Goal: Information Seeking & Learning: Learn about a topic

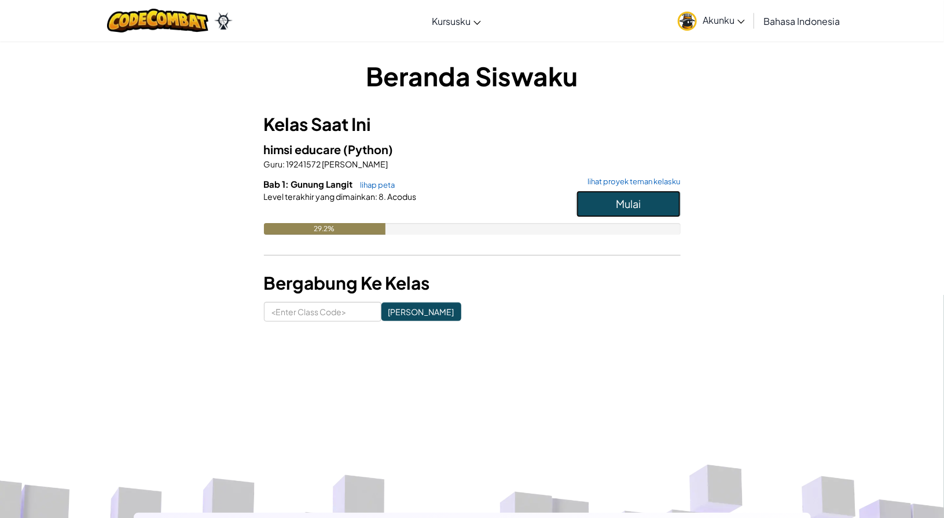
click at [602, 206] on button "Mulai" at bounding box center [629, 203] width 104 height 27
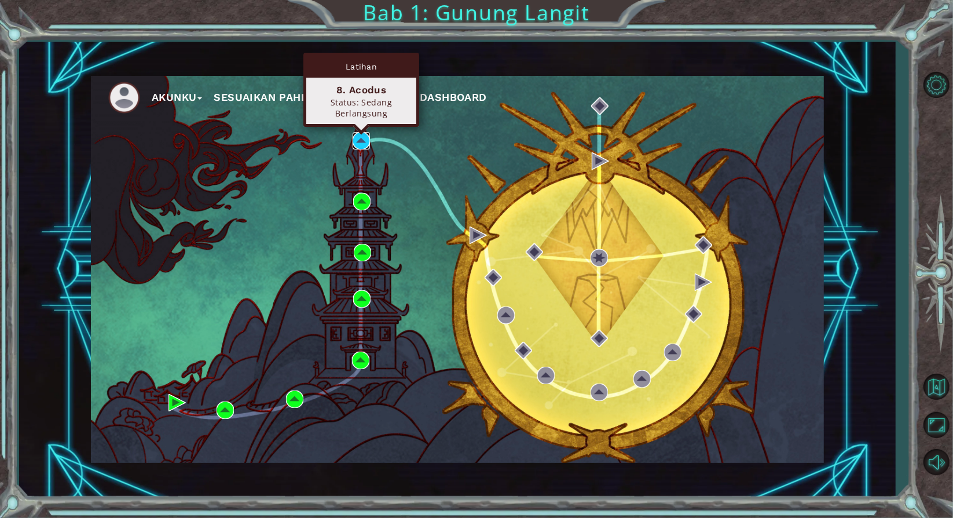
click at [364, 136] on img at bounding box center [361, 140] width 17 height 17
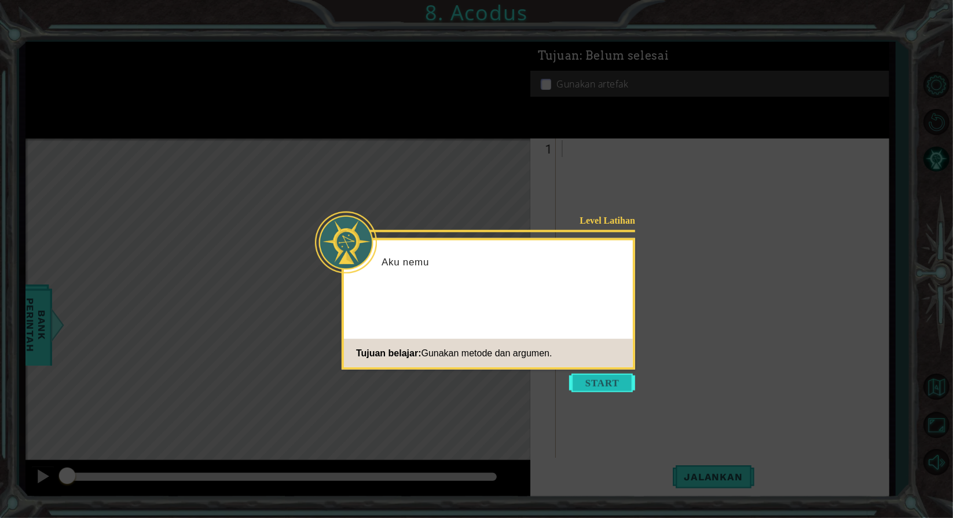
click at [610, 383] on button "Start" at bounding box center [602, 382] width 66 height 19
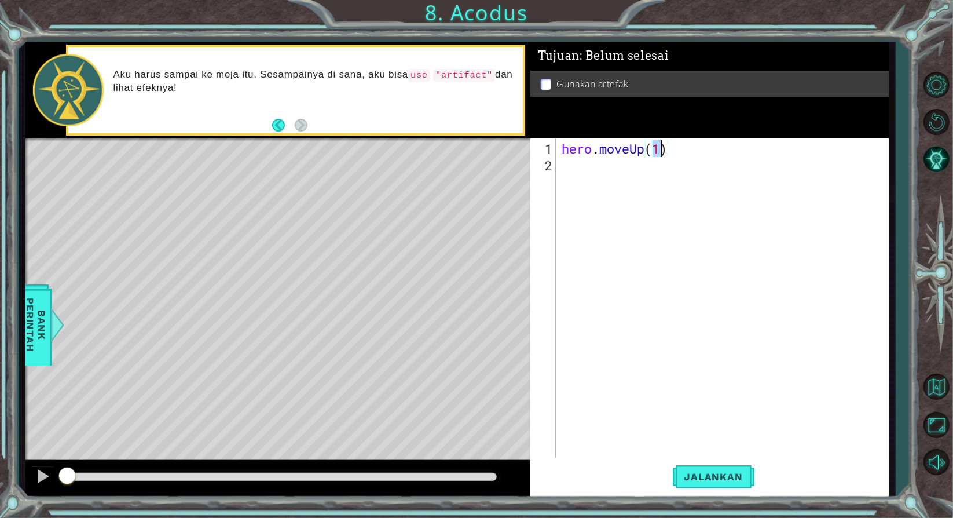
type textarea "hero.moveUp(2)"
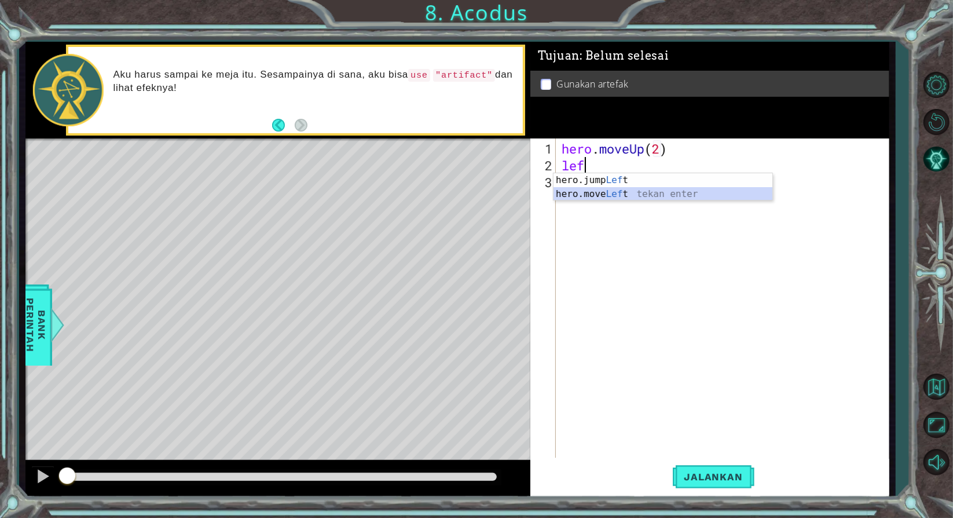
type textarea "hero.moveLeft(1)"
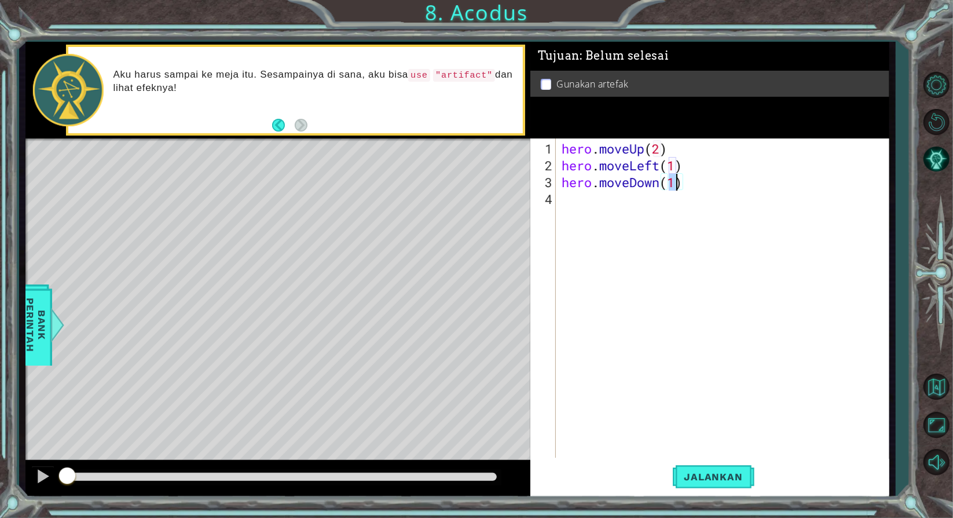
type textarea "hero.moveDown(2)"
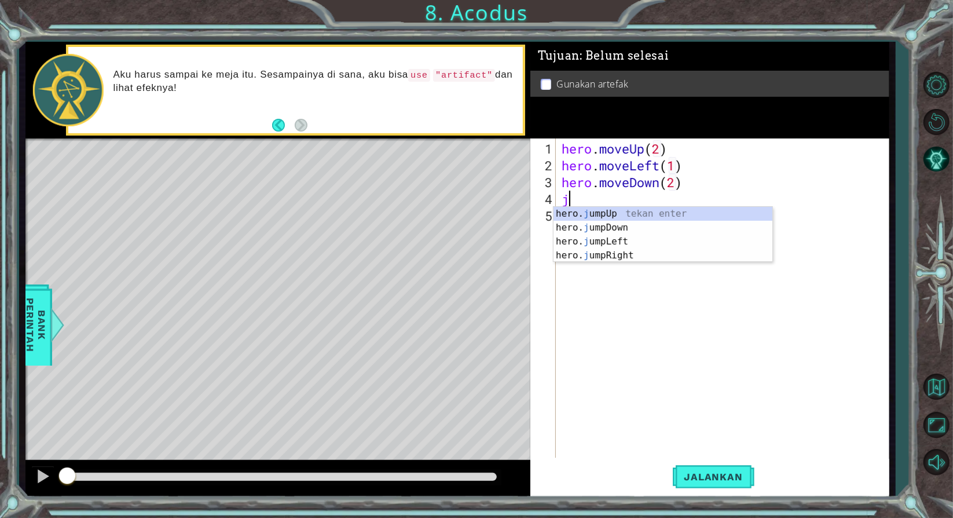
type textarea "ju"
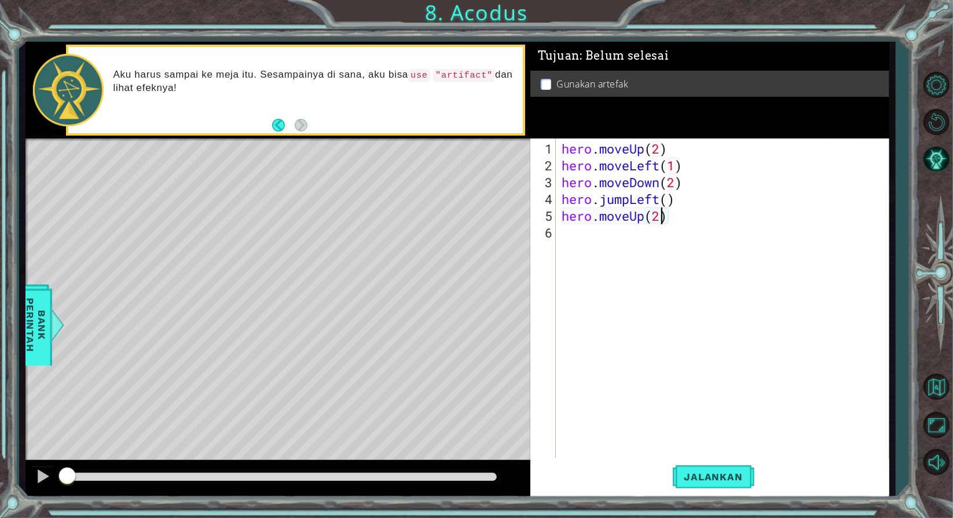
scroll to position [0, 3]
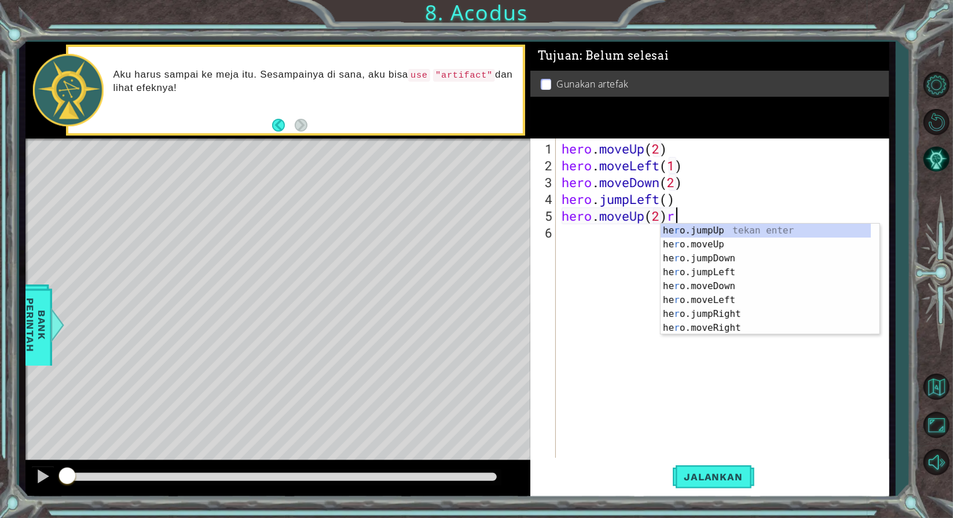
type textarea "hero.moveUp(2)"
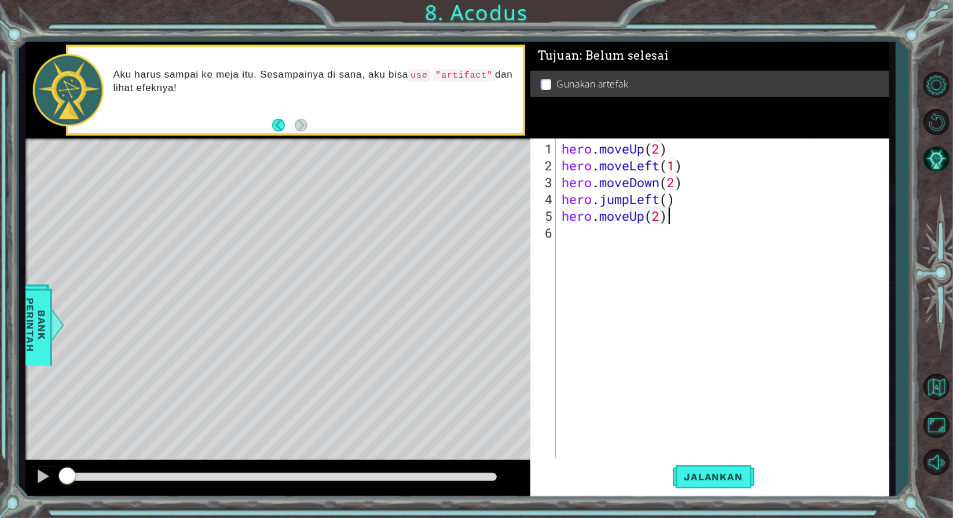
scroll to position [0, 0]
type textarea "hero.moveRight(1)"
type textarea "hero.use("artifact")"
click at [727, 478] on span "Jalankan" at bounding box center [714, 477] width 82 height 12
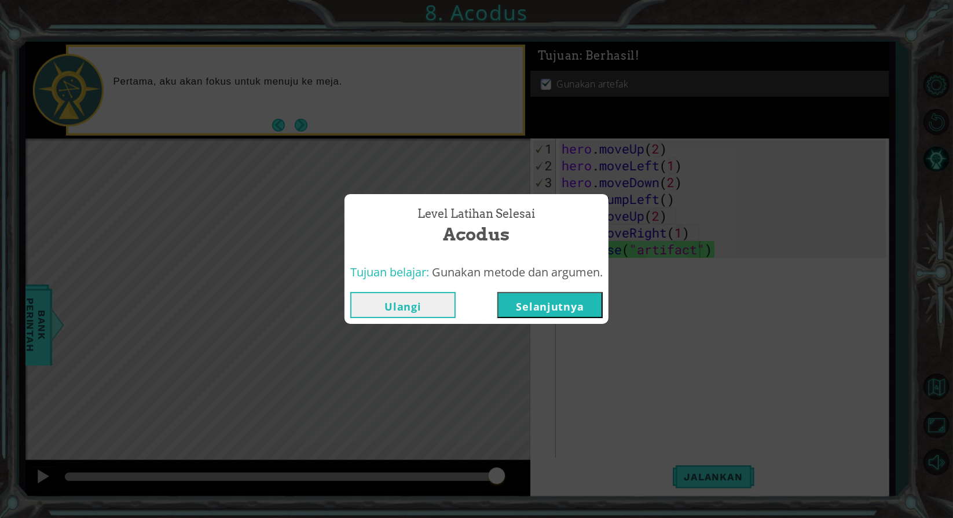
click at [588, 307] on button "Selanjutnya" at bounding box center [549, 305] width 105 height 26
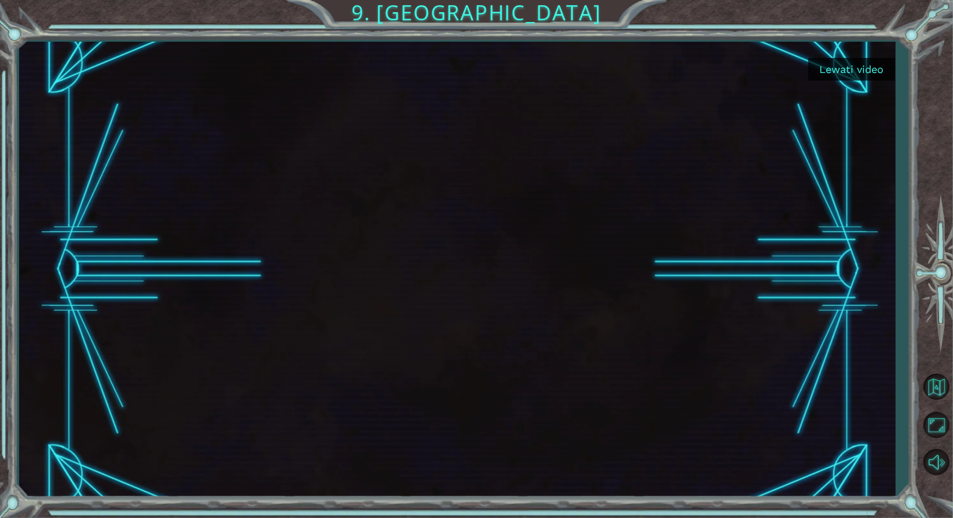
click at [858, 70] on button "Lewati video" at bounding box center [851, 69] width 87 height 23
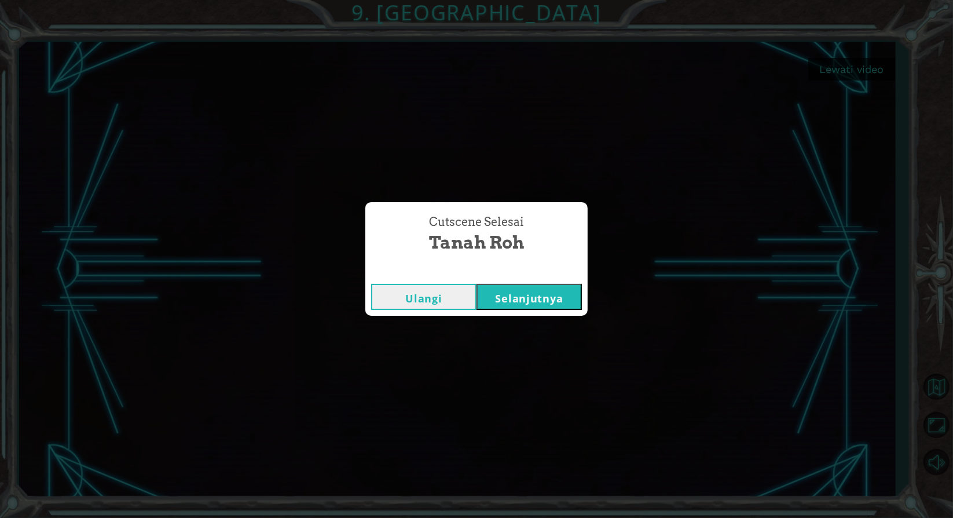
click at [553, 295] on button "Selanjutnya" at bounding box center [528, 297] width 105 height 26
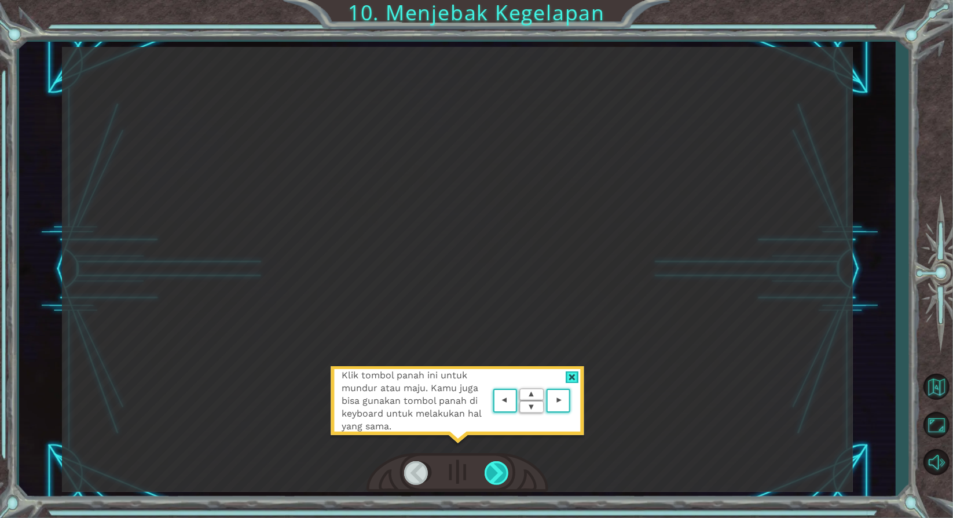
click at [494, 470] on div at bounding box center [498, 473] width 26 height 24
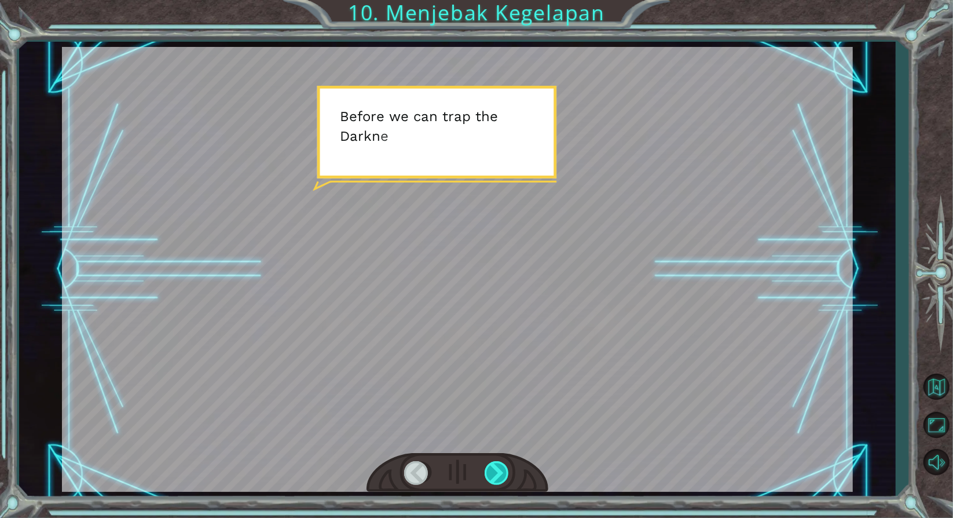
click at [494, 470] on div at bounding box center [498, 473] width 26 height 24
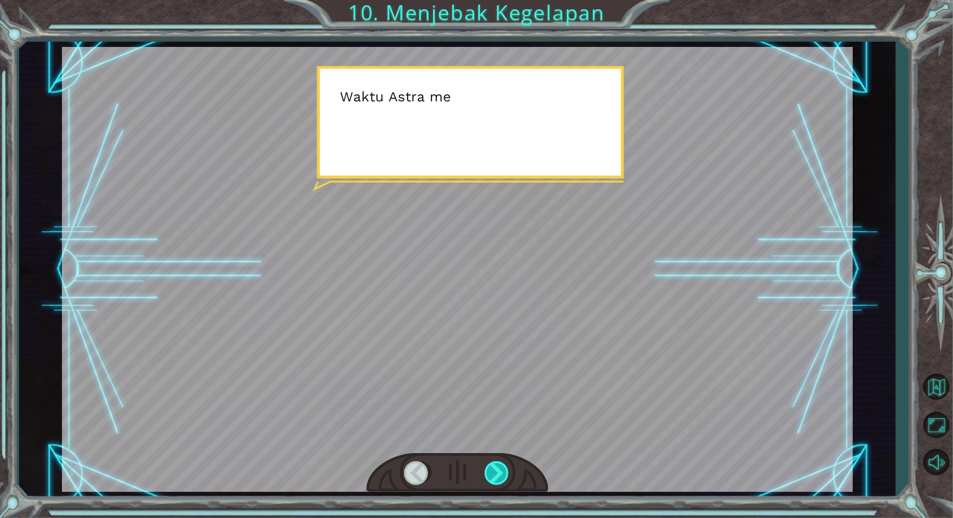
click at [494, 470] on div at bounding box center [498, 473] width 26 height 24
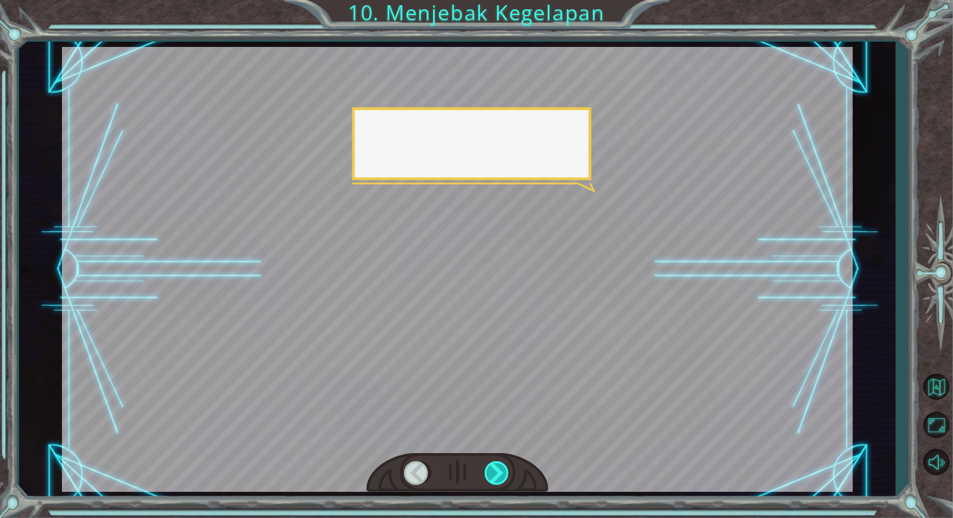
click at [494, 470] on div at bounding box center [498, 473] width 26 height 24
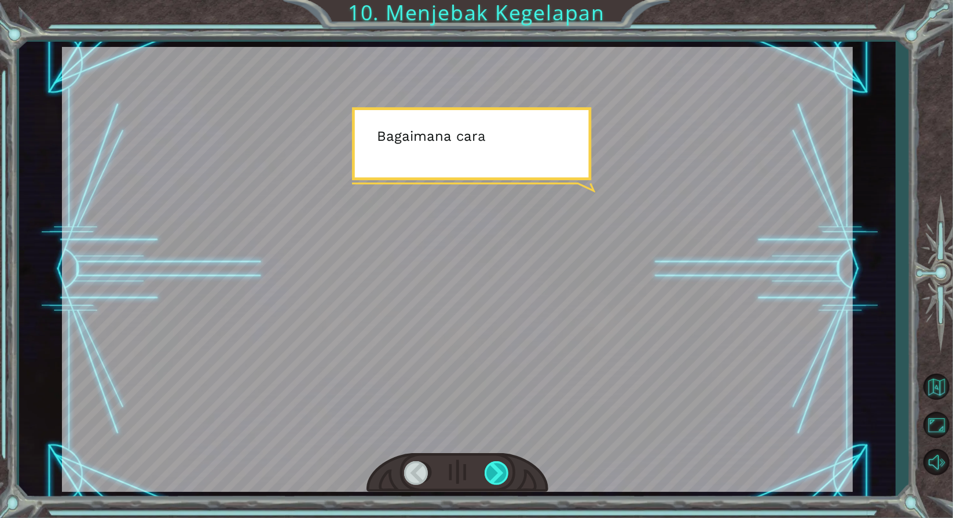
click at [494, 470] on div at bounding box center [498, 473] width 26 height 24
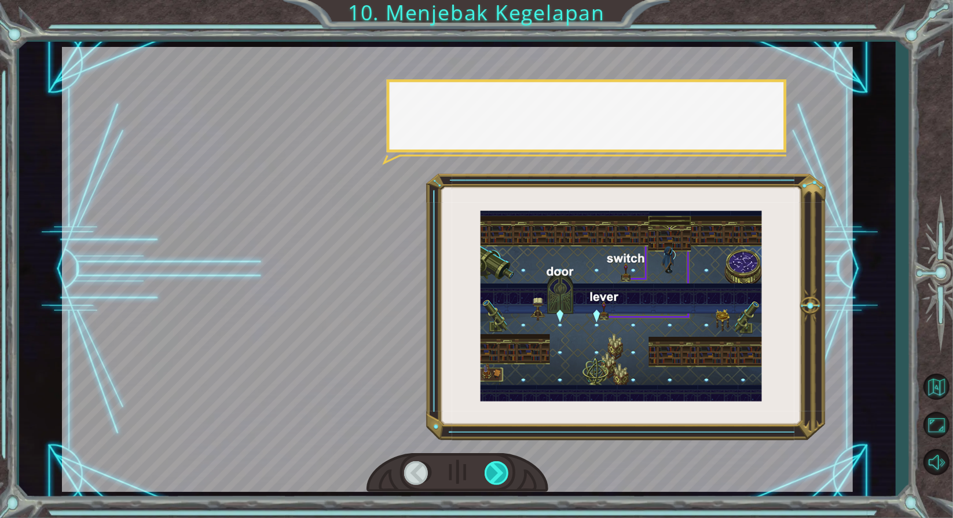
click at [494, 470] on div at bounding box center [498, 473] width 26 height 24
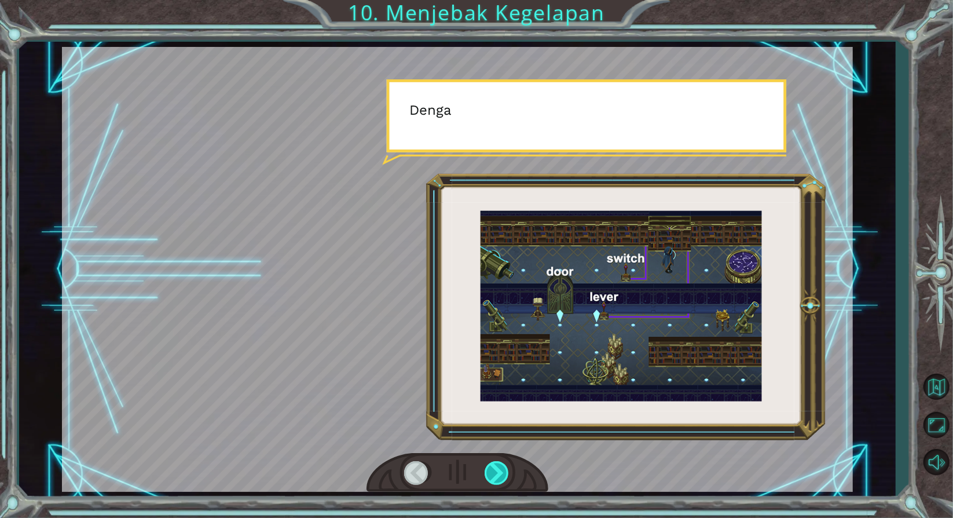
click at [494, 470] on div at bounding box center [498, 473] width 26 height 24
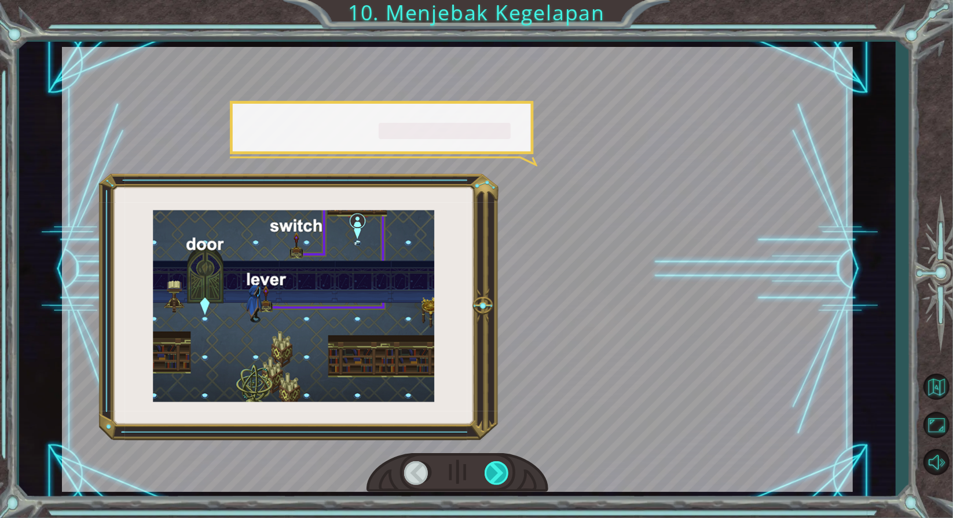
click at [494, 470] on div at bounding box center [498, 473] width 26 height 24
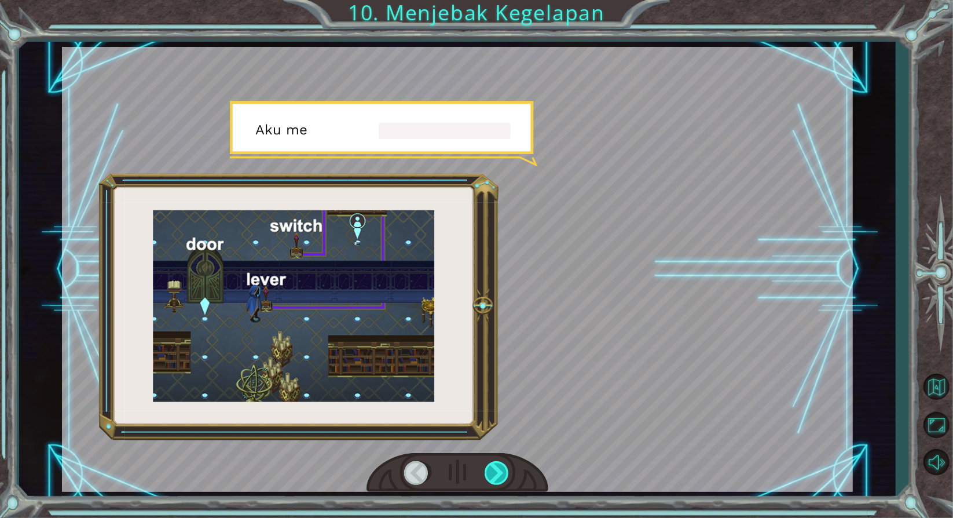
click at [494, 470] on div at bounding box center [498, 473] width 26 height 24
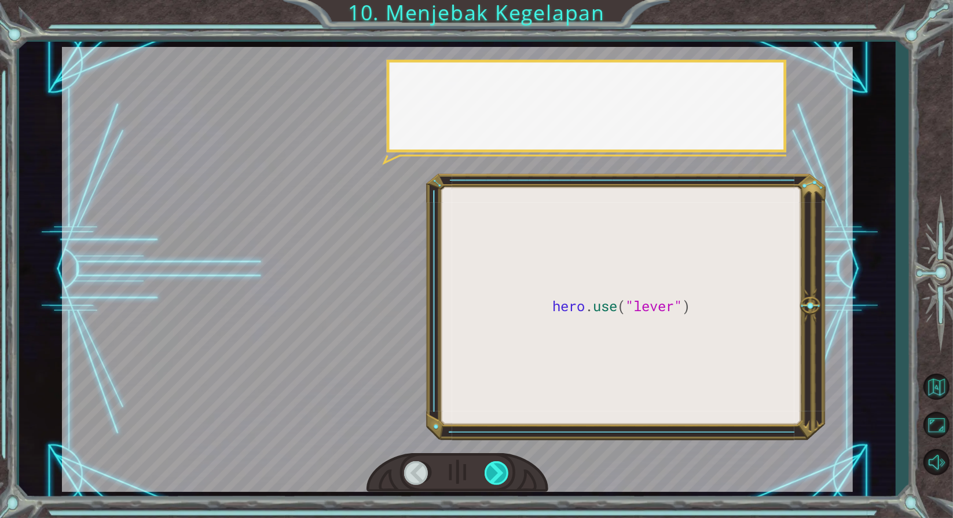
click at [494, 470] on div at bounding box center [498, 473] width 26 height 24
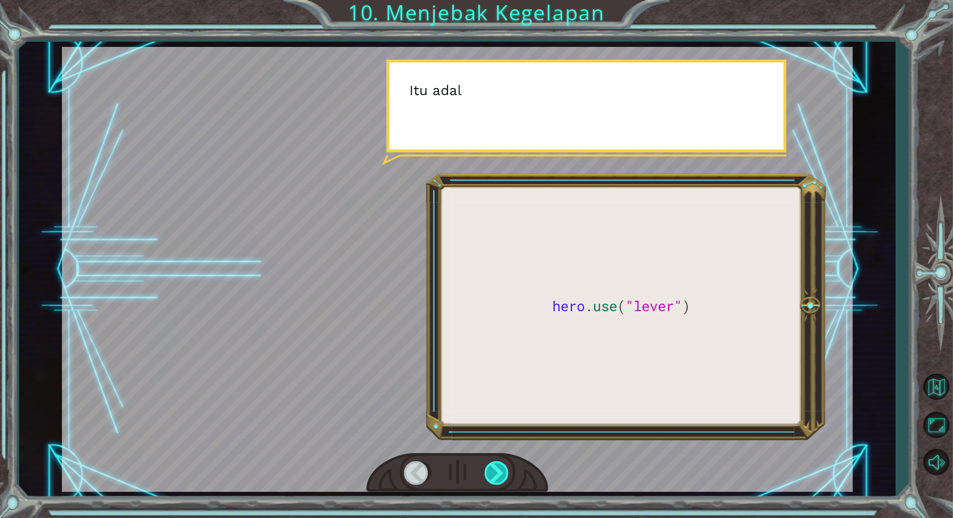
click at [494, 470] on div at bounding box center [498, 473] width 26 height 24
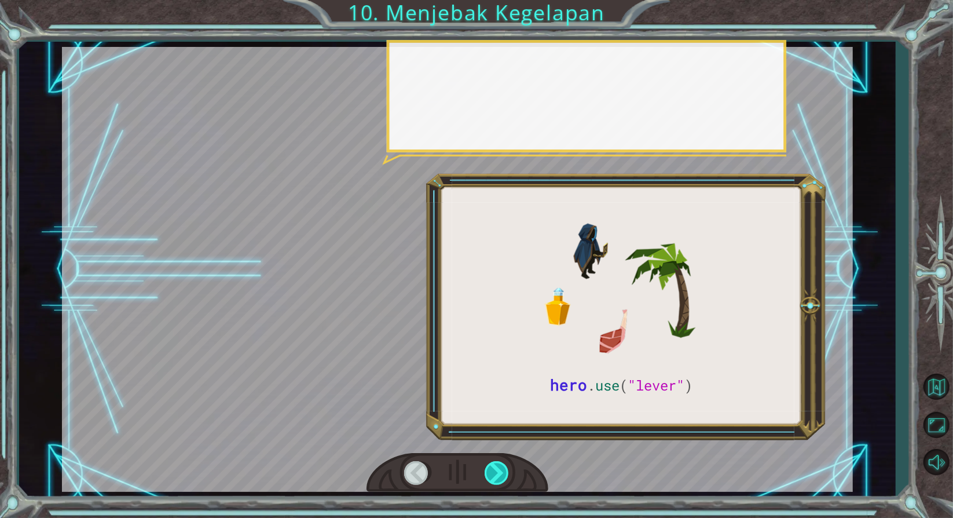
click at [494, 470] on div at bounding box center [498, 473] width 26 height 24
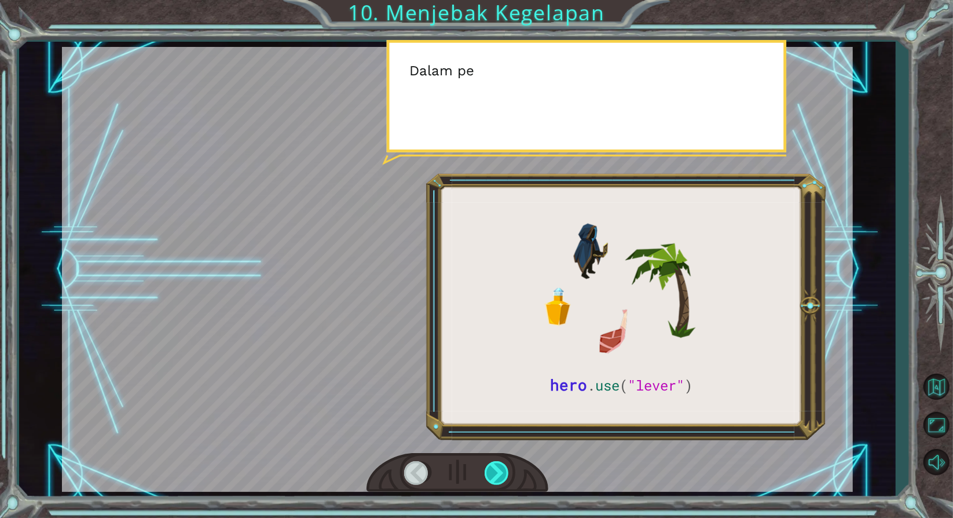
click at [494, 470] on div at bounding box center [498, 473] width 26 height 24
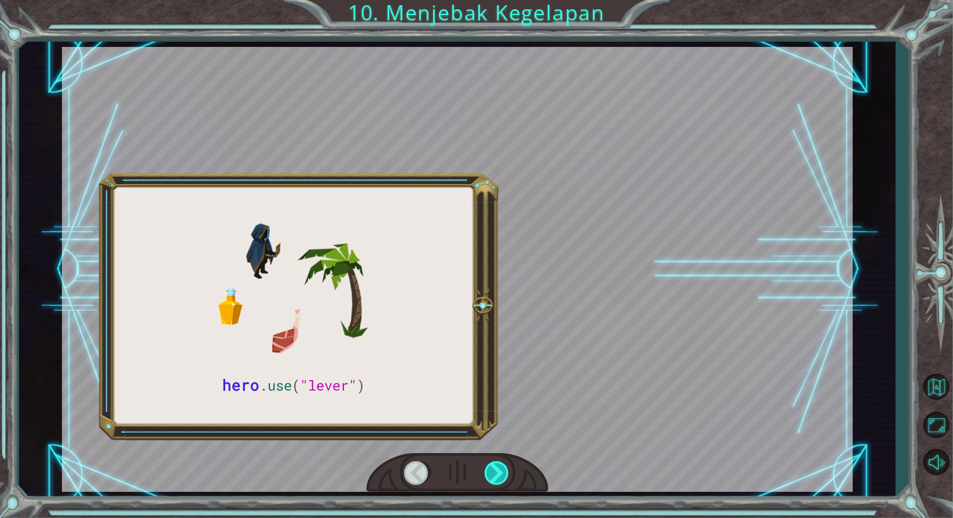
click at [494, 470] on div at bounding box center [498, 473] width 26 height 24
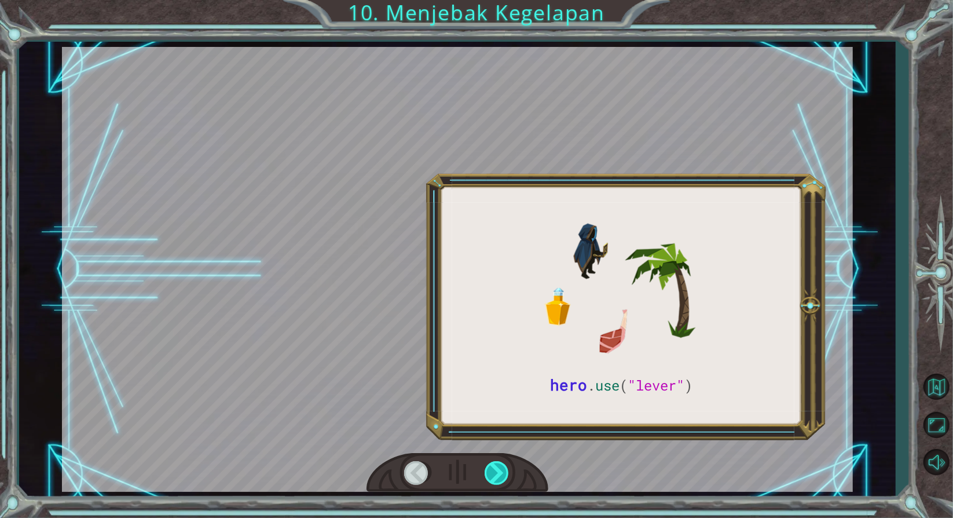
click at [494, 470] on div at bounding box center [498, 473] width 26 height 24
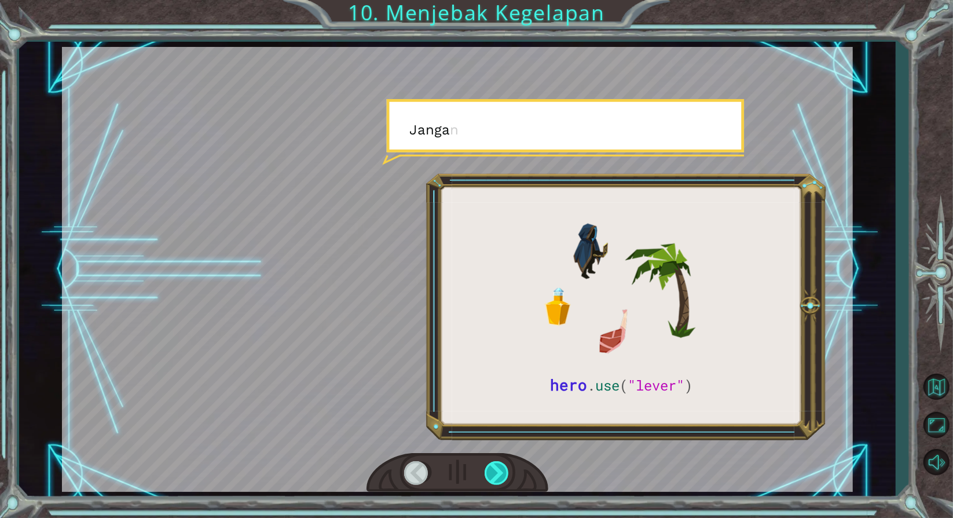
click at [494, 470] on div at bounding box center [498, 473] width 26 height 24
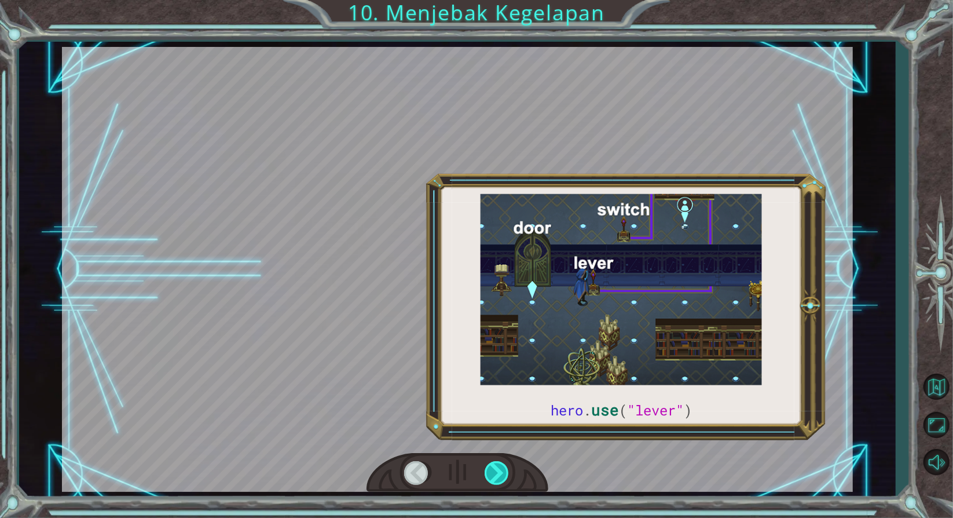
click at [494, 470] on div at bounding box center [498, 473] width 26 height 24
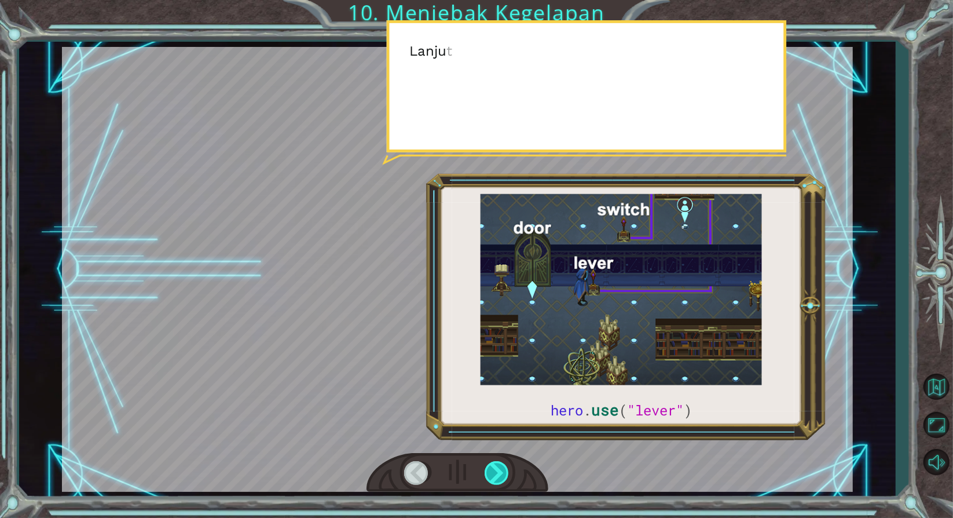
click at [494, 470] on div at bounding box center [498, 473] width 26 height 24
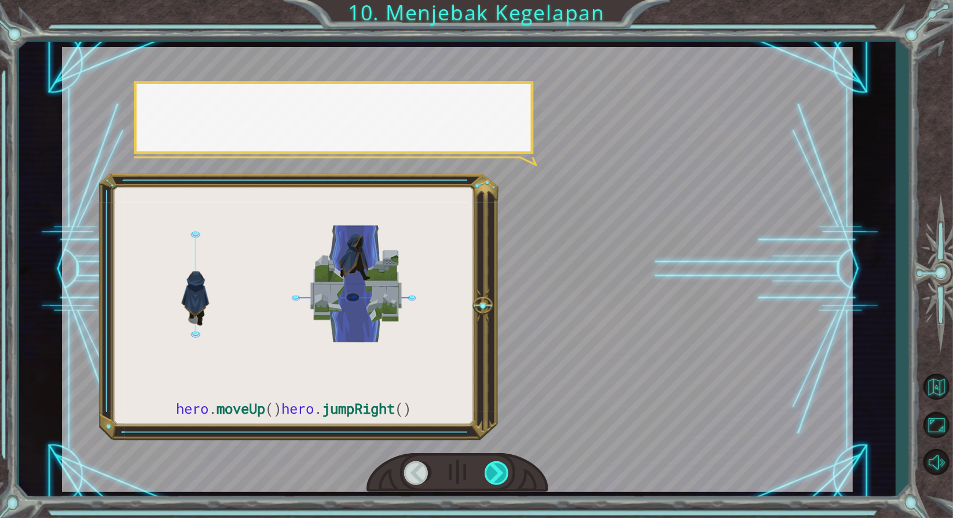
click at [494, 470] on div at bounding box center [498, 473] width 26 height 24
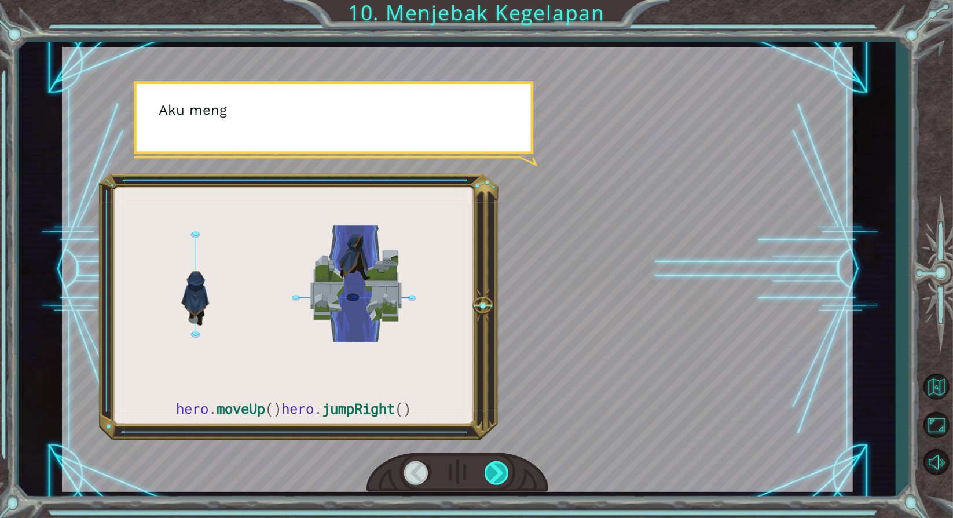
click at [494, 470] on div at bounding box center [498, 473] width 26 height 24
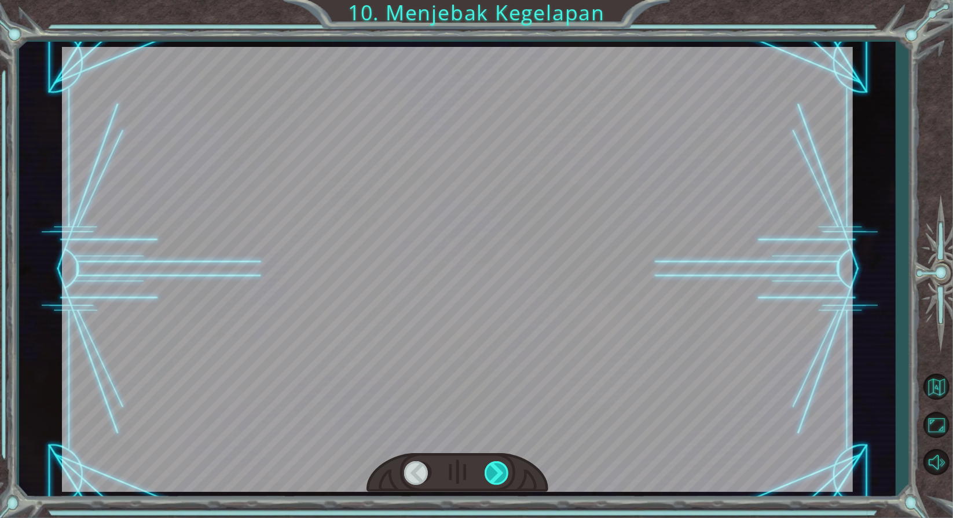
click at [494, 470] on div at bounding box center [498, 473] width 26 height 24
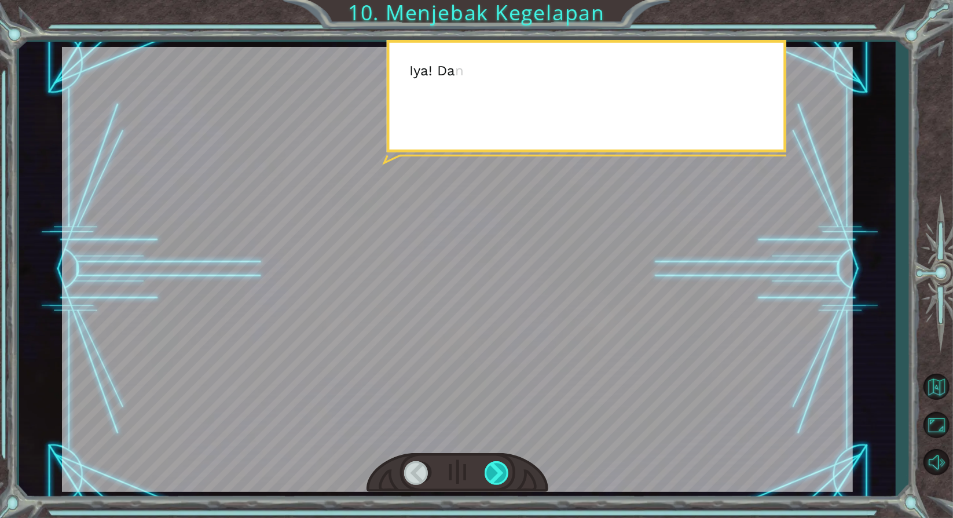
click at [494, 470] on div at bounding box center [498, 473] width 26 height 24
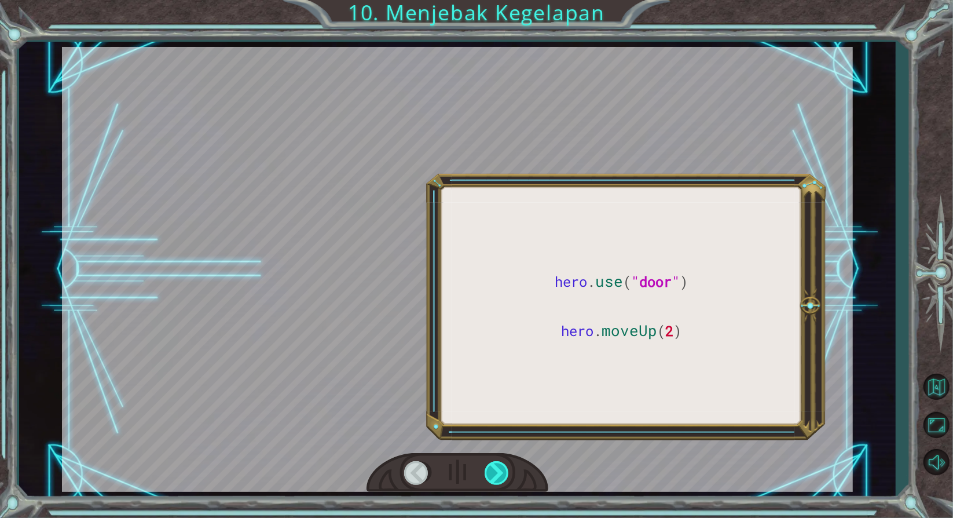
click at [494, 470] on div at bounding box center [498, 473] width 26 height 24
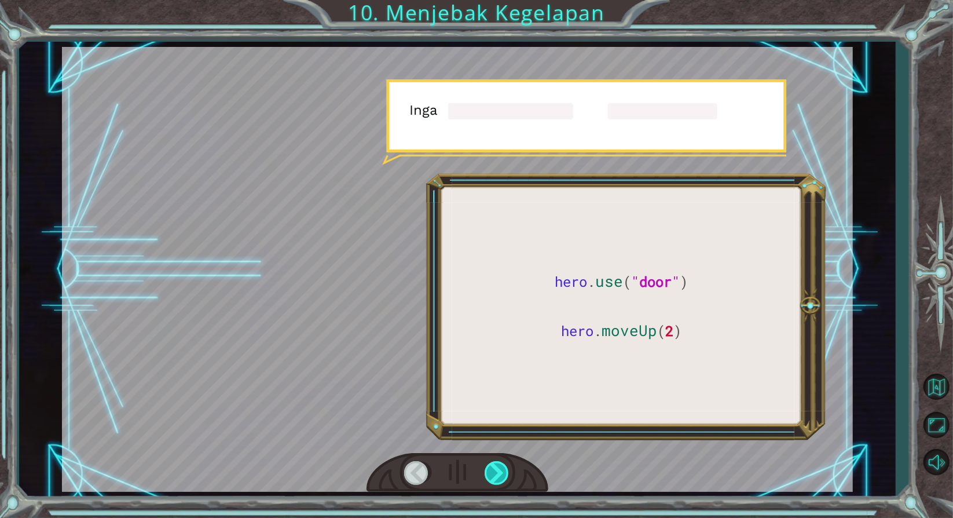
click at [494, 470] on div at bounding box center [498, 473] width 26 height 24
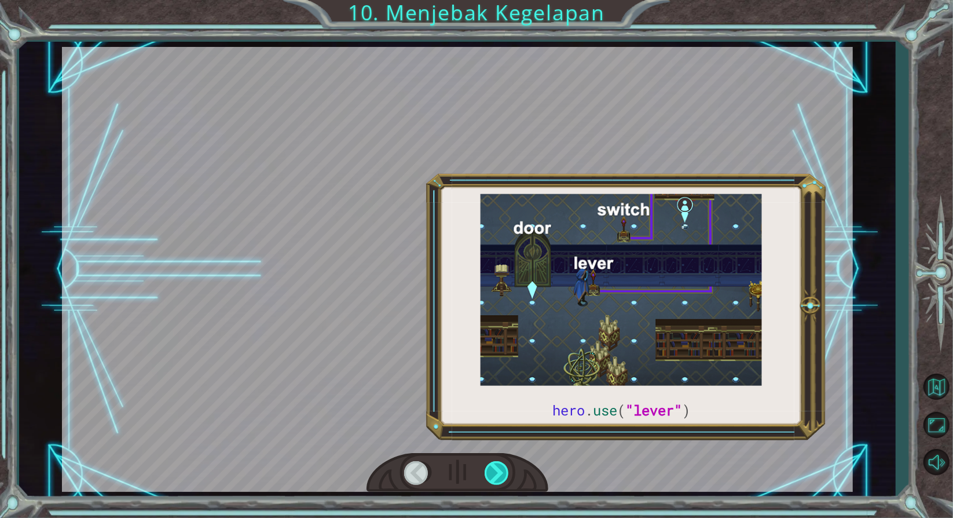
click at [494, 470] on div at bounding box center [498, 473] width 26 height 24
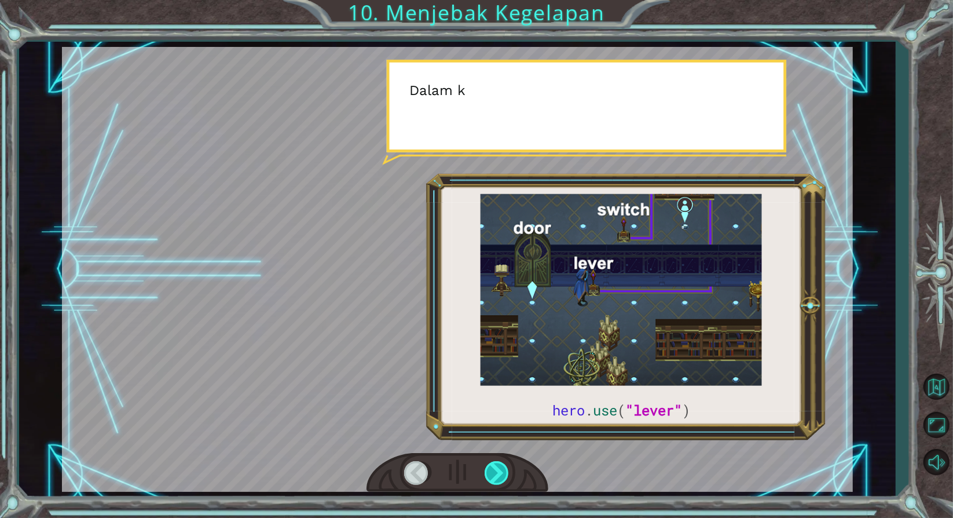
click at [494, 470] on div at bounding box center [498, 473] width 26 height 24
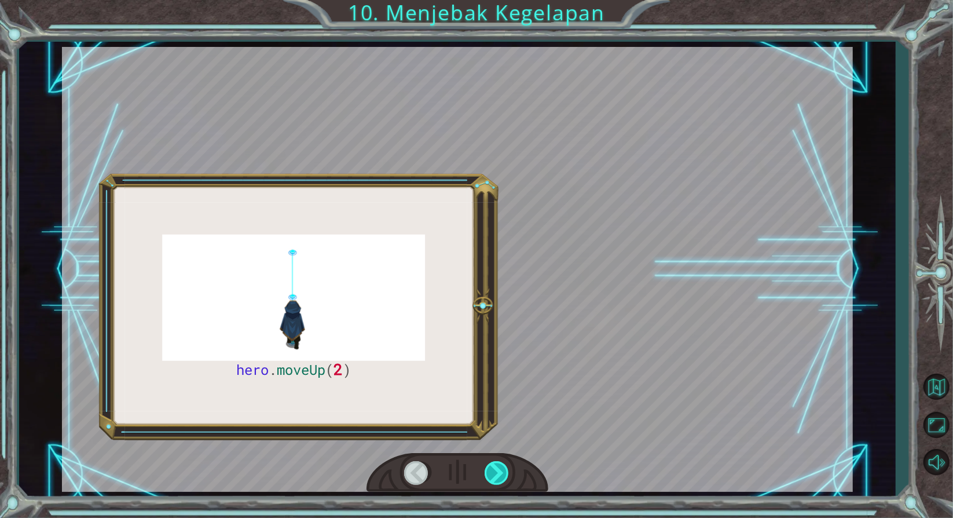
click at [494, 470] on div at bounding box center [498, 473] width 26 height 24
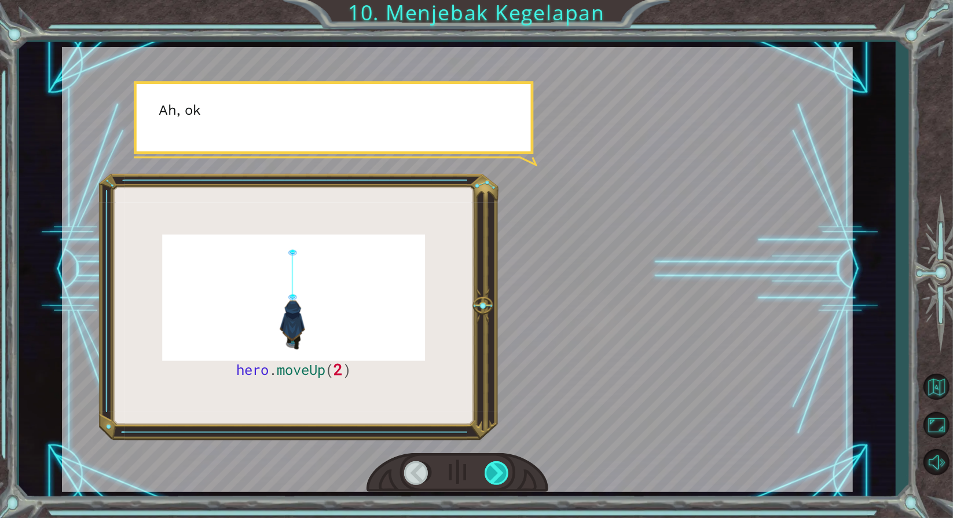
click at [494, 470] on div at bounding box center [498, 473] width 26 height 24
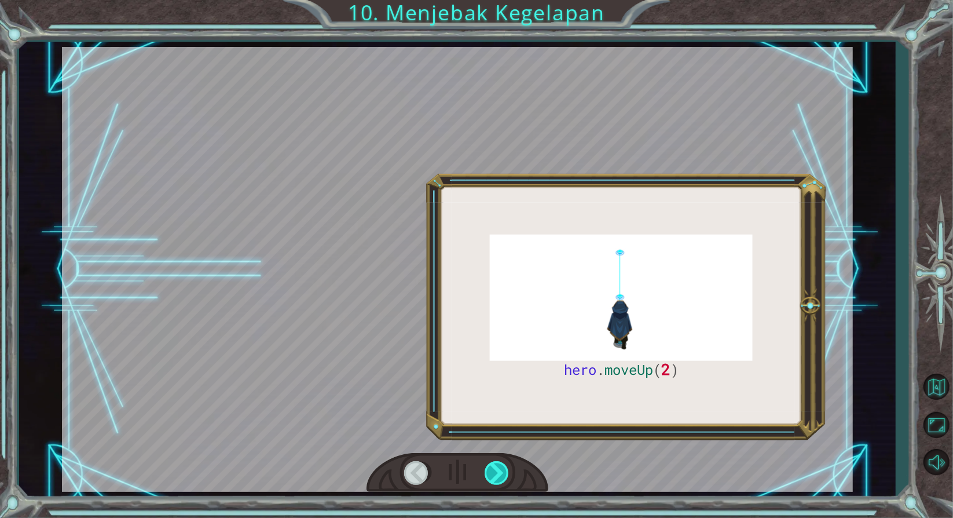
click at [494, 470] on div at bounding box center [498, 473] width 26 height 24
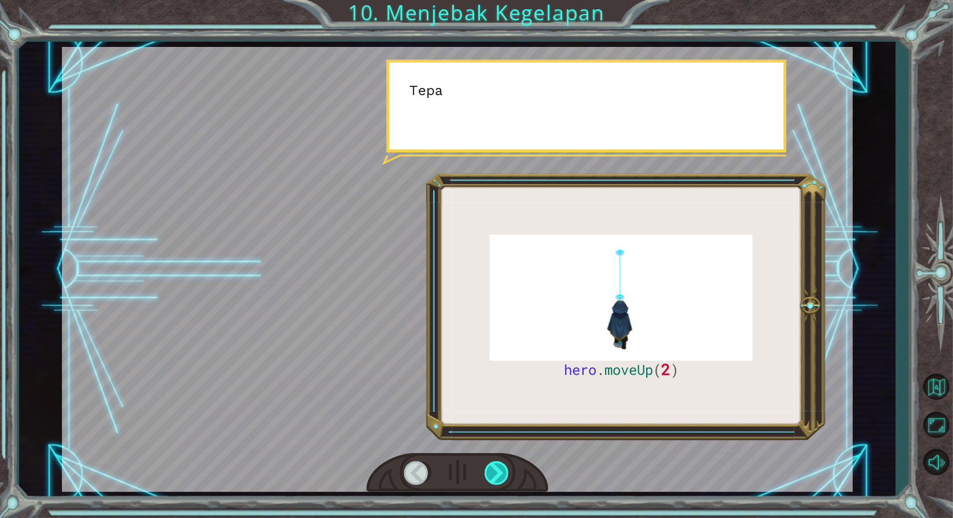
click at [494, 470] on div at bounding box center [498, 473] width 26 height 24
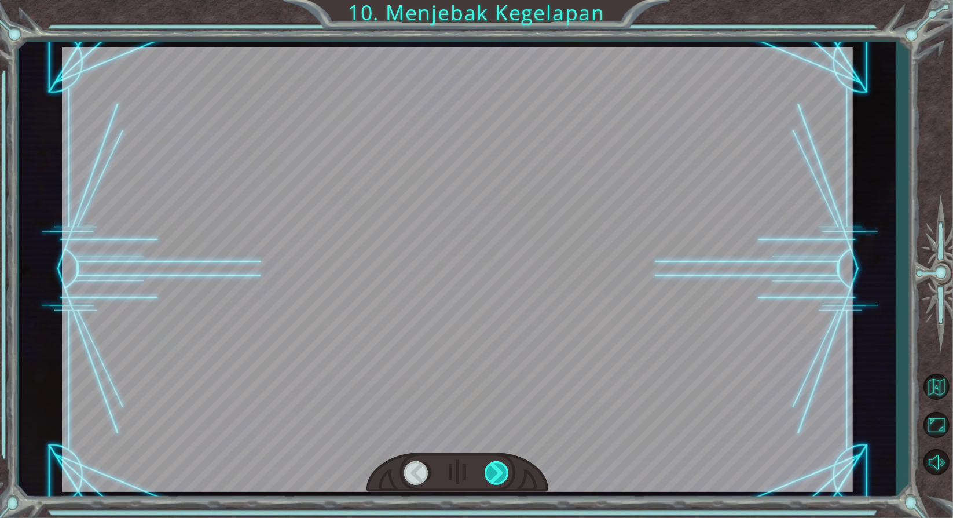
click at [494, 470] on div at bounding box center [498, 473] width 26 height 24
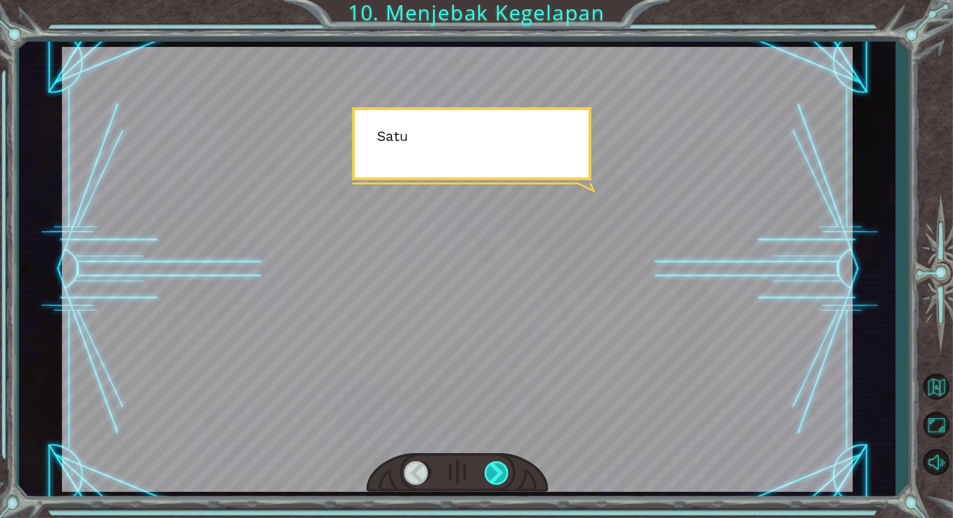
click at [494, 470] on div at bounding box center [498, 473] width 26 height 24
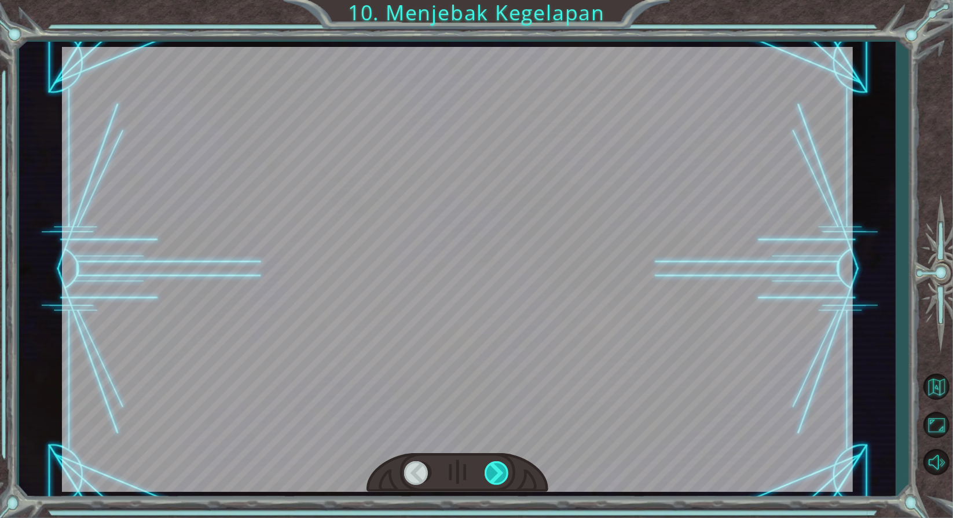
click at [494, 470] on div at bounding box center [498, 473] width 26 height 24
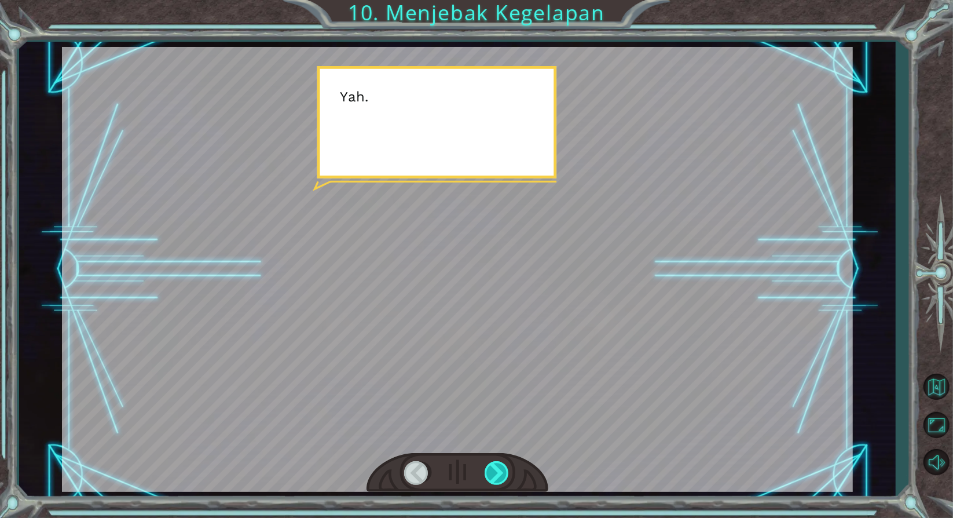
click at [494, 470] on div at bounding box center [498, 473] width 26 height 24
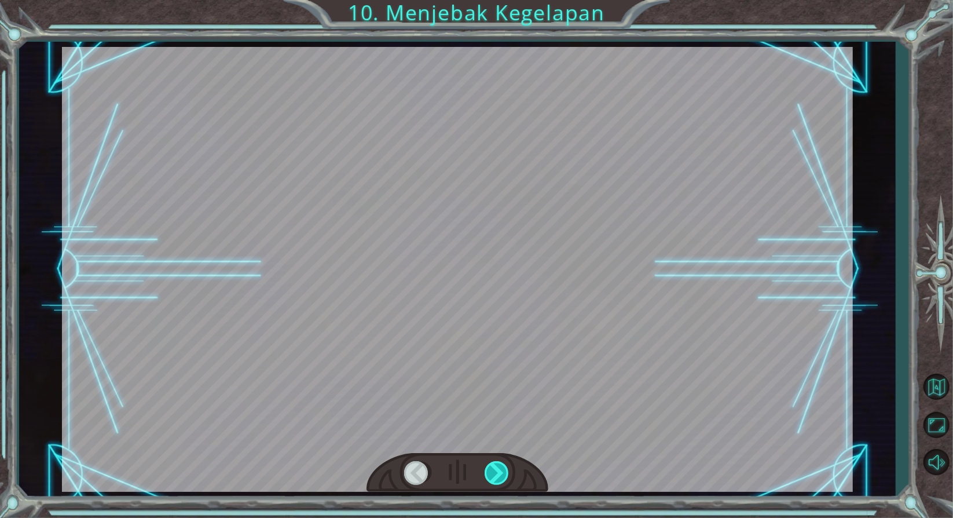
click at [494, 470] on div at bounding box center [498, 473] width 26 height 24
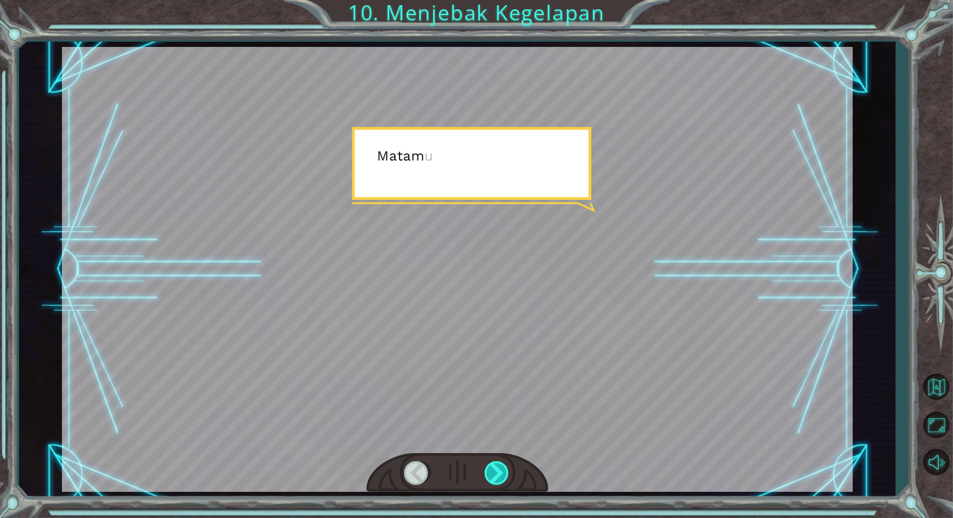
click at [494, 470] on div at bounding box center [498, 473] width 26 height 24
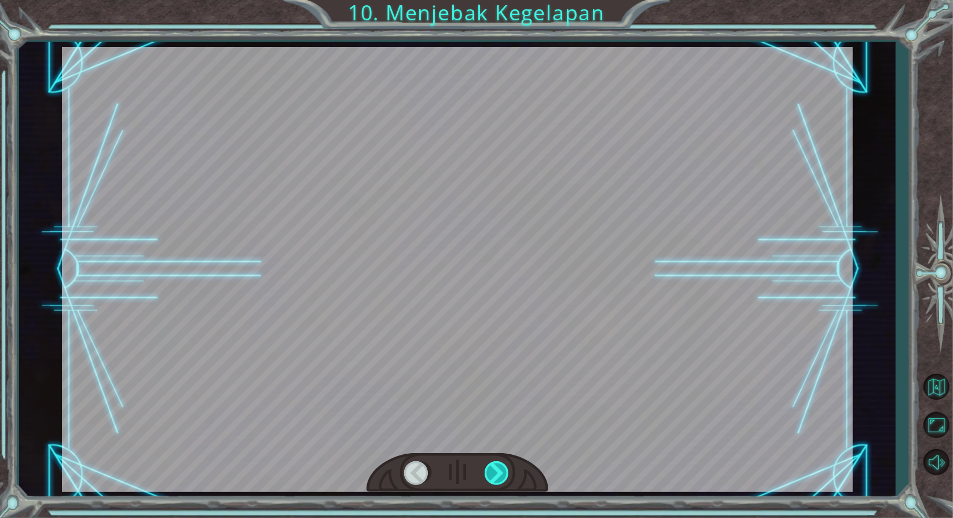
click at [494, 470] on div at bounding box center [498, 473] width 26 height 24
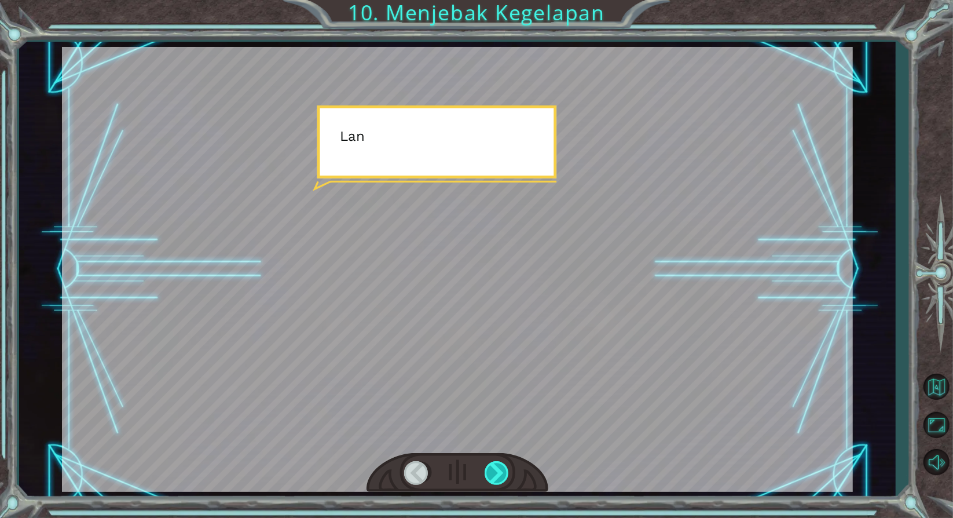
click at [494, 470] on div at bounding box center [498, 473] width 26 height 24
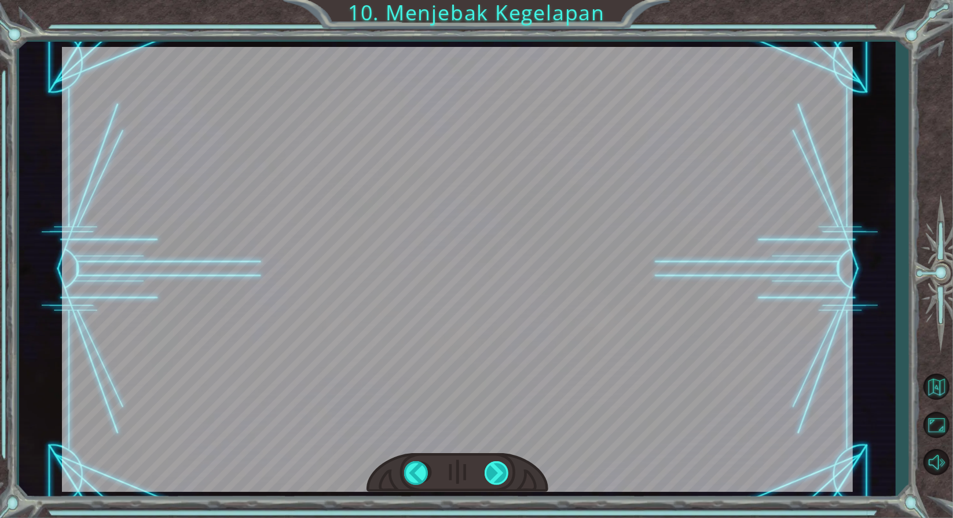
click at [494, 0] on div "hero . moveUp ( 2 ) B e f o r e w e c a n t r a p t h e D a r k n e s s w i t h…" at bounding box center [476, 0] width 953 height 0
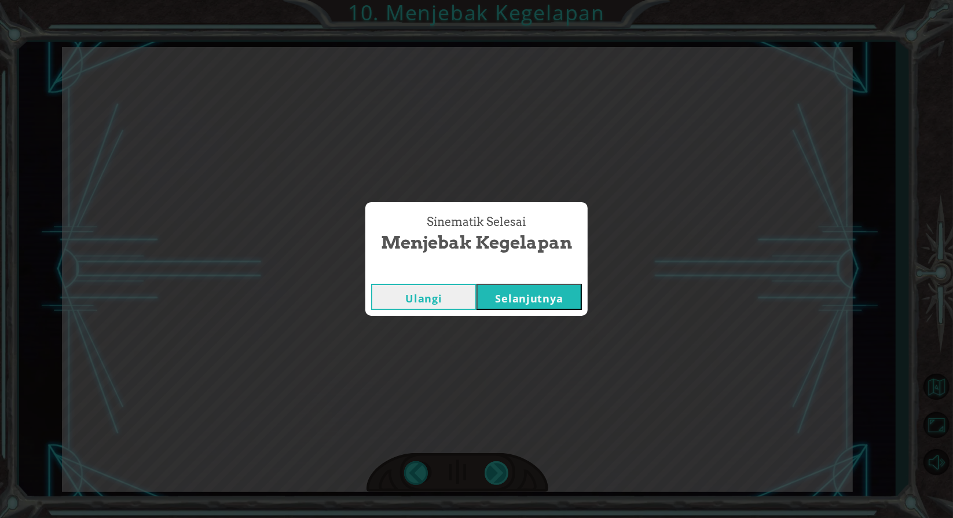
click at [494, 470] on div "Sinematik Selesai Menjebak Kegelapan Ulangi Selanjutnya" at bounding box center [476, 259] width 953 height 518
click at [557, 362] on div "Sinematik Selesai Menjebak Kegelapan Ulangi Selanjutnya" at bounding box center [476, 259] width 953 height 518
click at [560, 302] on button "Selanjutnya" at bounding box center [528, 297] width 105 height 26
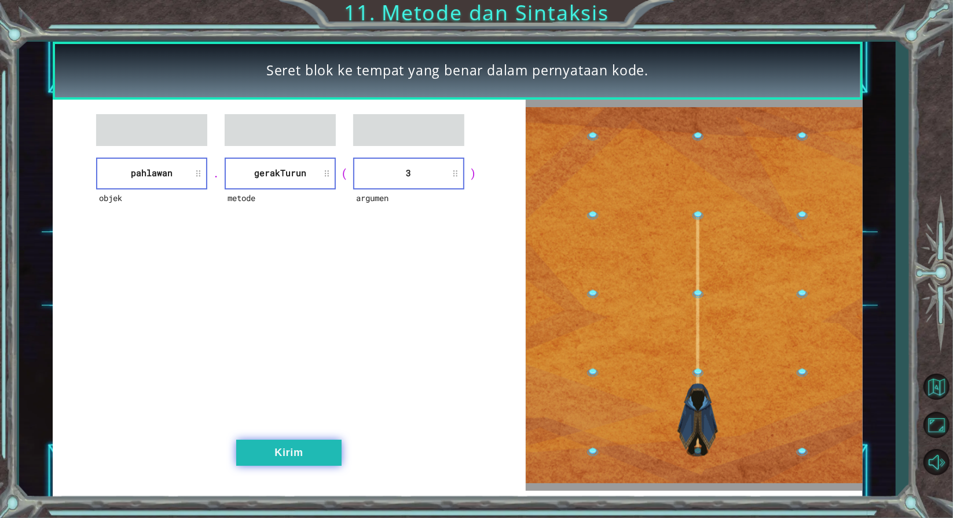
click at [291, 445] on button "Kirim" at bounding box center [288, 452] width 105 height 26
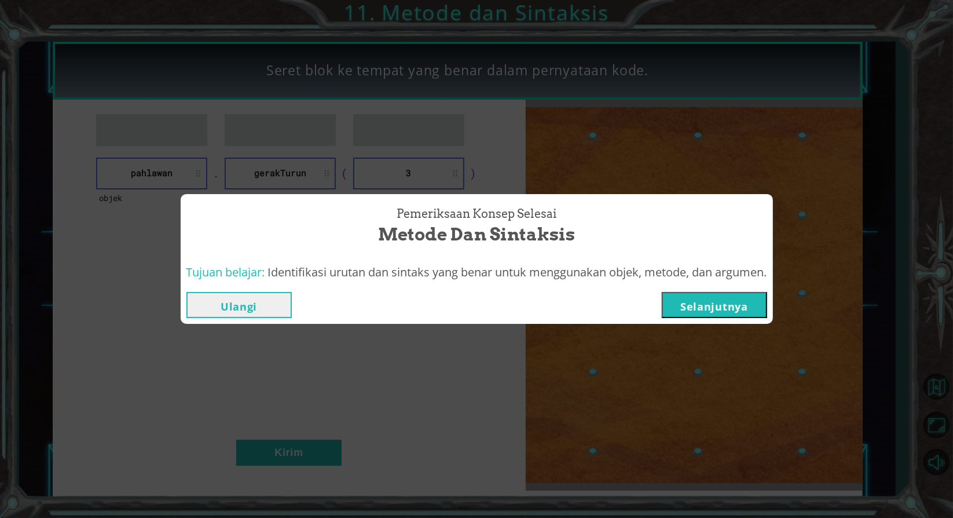
click at [728, 300] on button "Selanjutnya" at bounding box center [714, 305] width 105 height 26
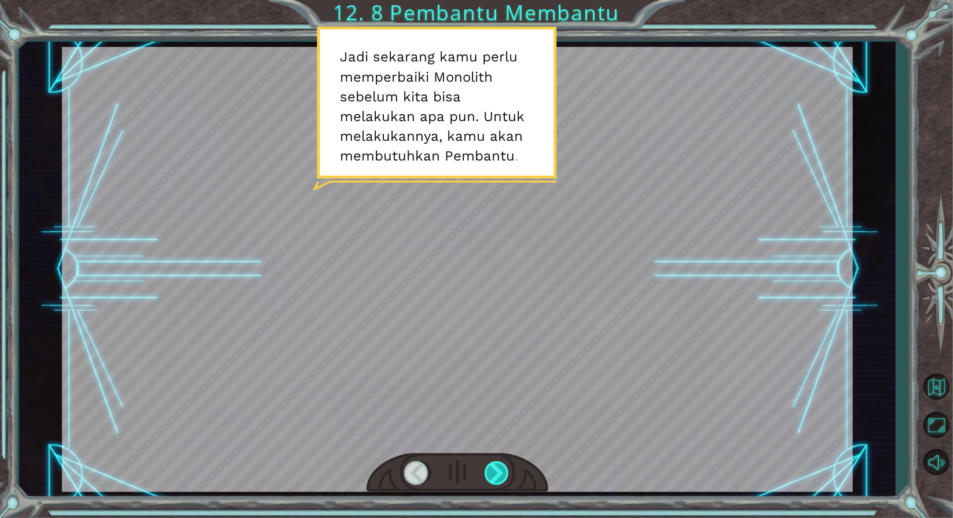
click at [501, 466] on div at bounding box center [498, 473] width 26 height 24
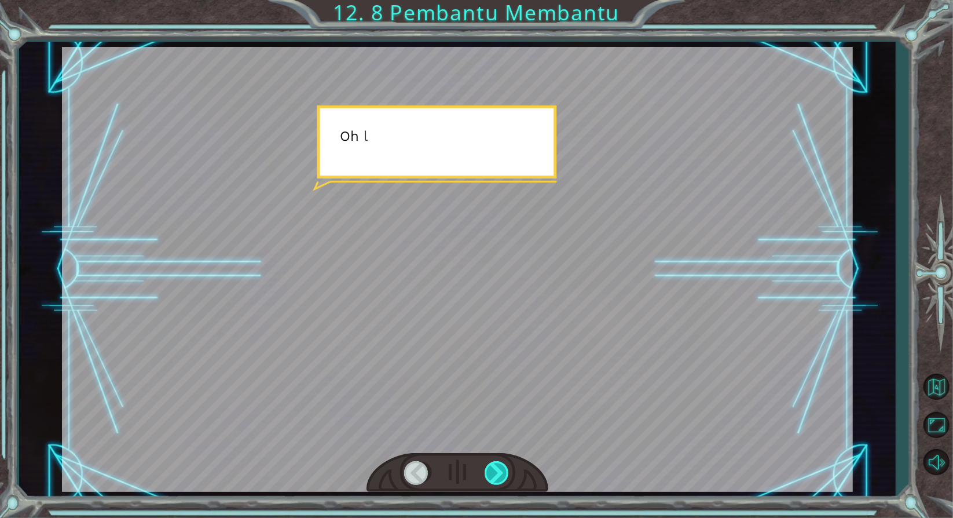
click at [501, 466] on div at bounding box center [498, 473] width 26 height 24
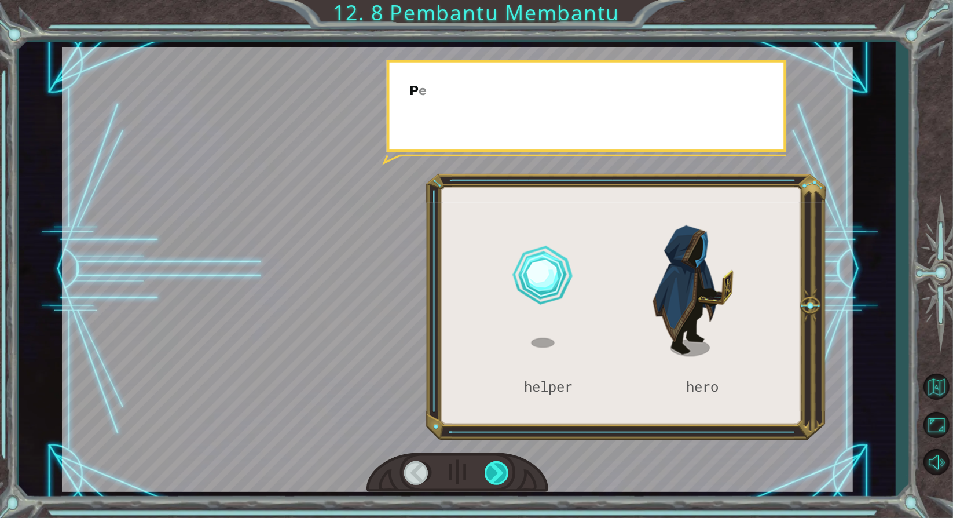
click at [501, 466] on div at bounding box center [498, 473] width 26 height 24
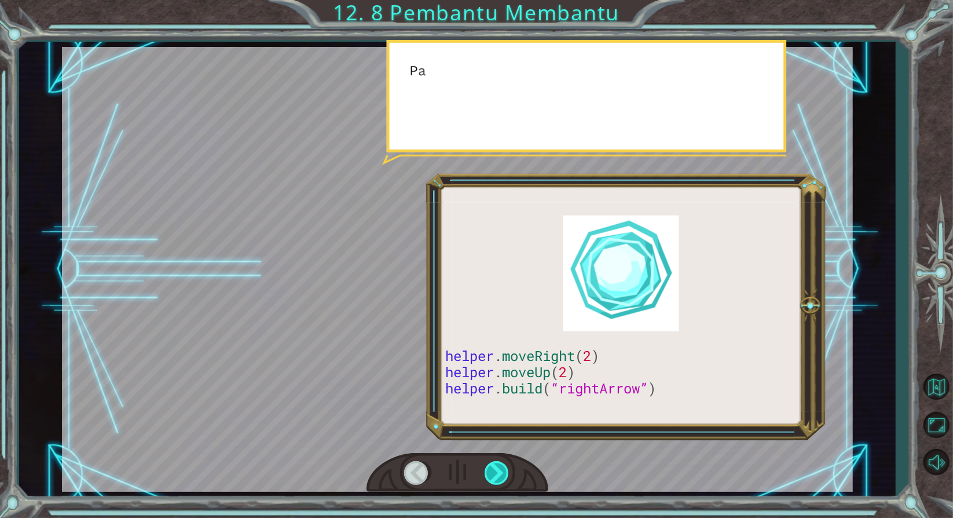
click at [501, 466] on div at bounding box center [498, 473] width 26 height 24
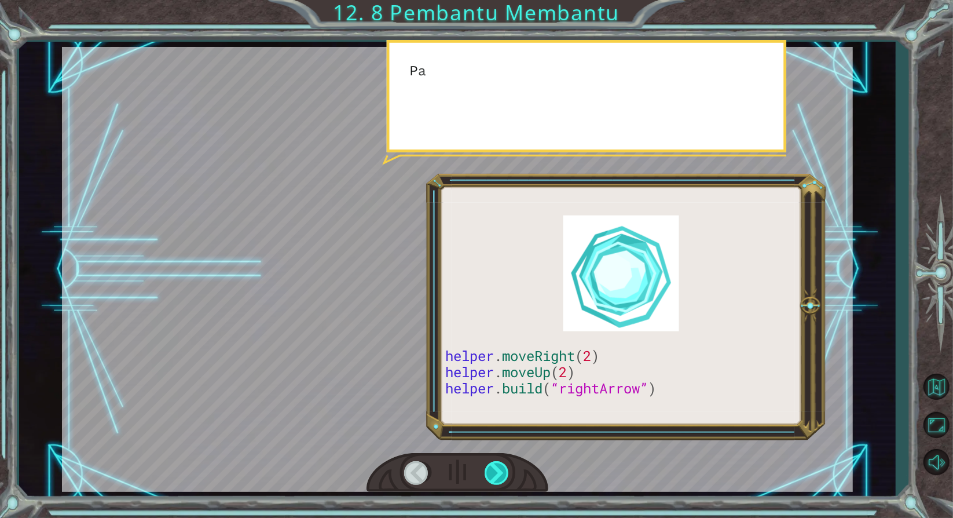
click at [501, 466] on div at bounding box center [498, 473] width 26 height 24
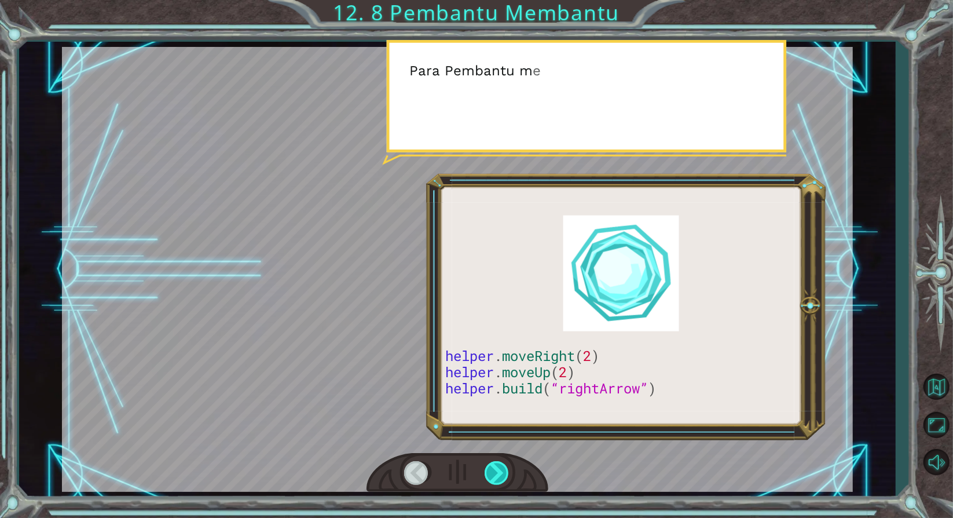
click at [501, 466] on div at bounding box center [498, 473] width 26 height 24
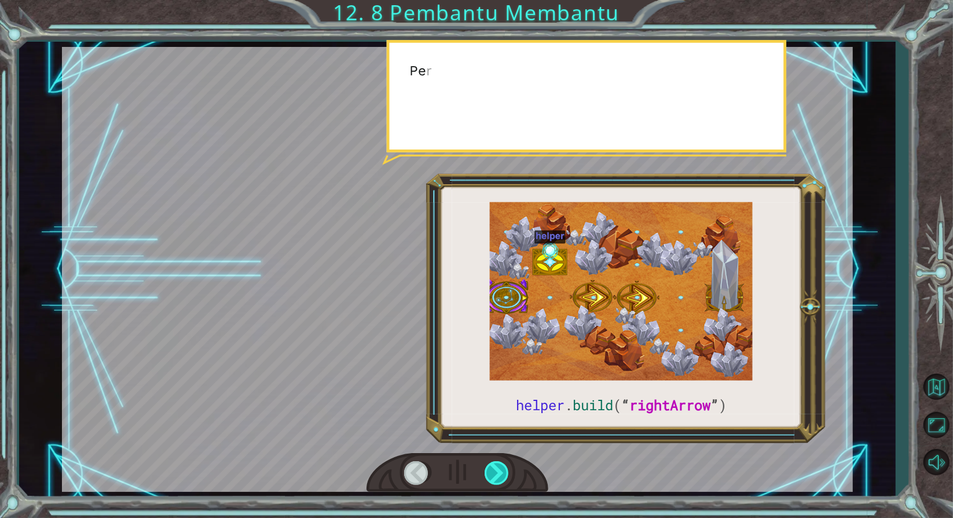
click at [501, 466] on div at bounding box center [498, 473] width 26 height 24
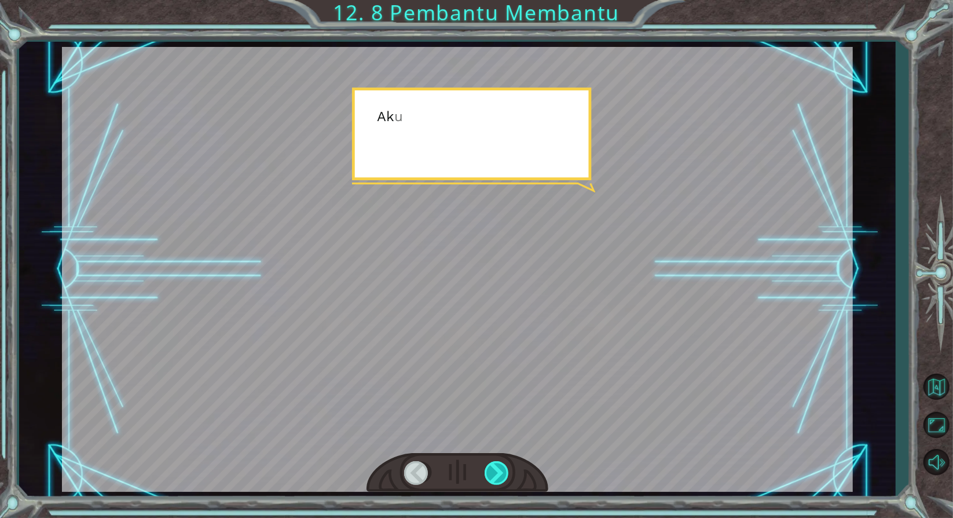
click at [501, 466] on div at bounding box center [498, 473] width 26 height 24
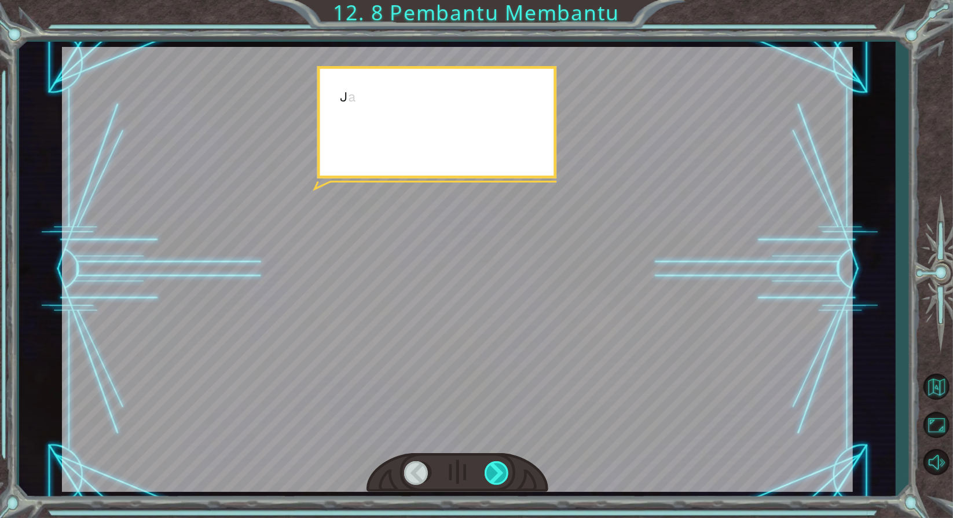
click at [501, 466] on div at bounding box center [498, 473] width 26 height 24
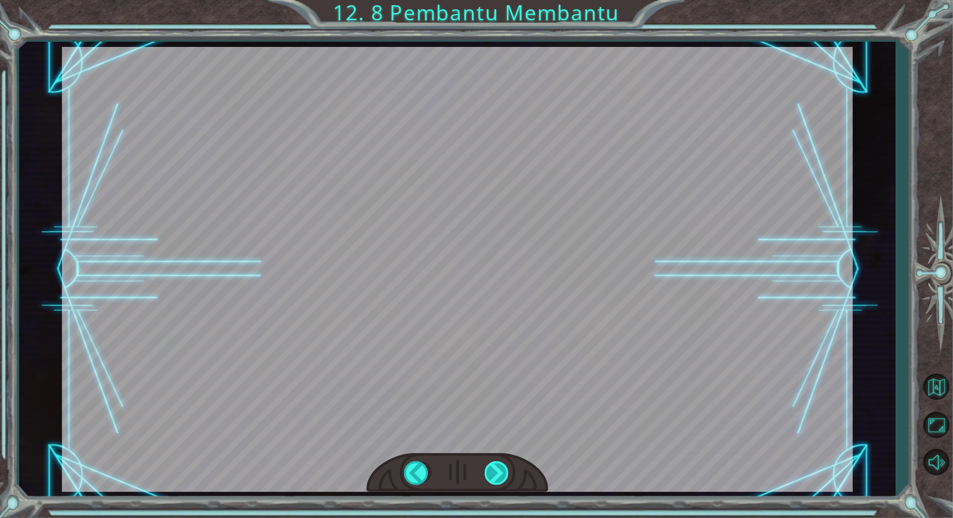
click at [501, 466] on div at bounding box center [498, 473] width 26 height 24
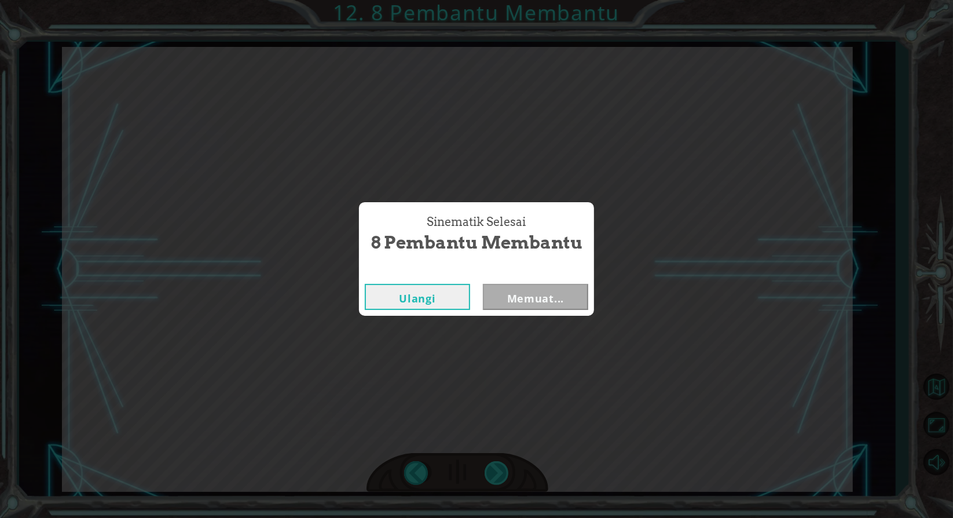
click at [501, 0] on div "helper . build ( “ rightArrow ” ) J a d i s e k a r a n g k a m u p e r l u m e…" at bounding box center [476, 0] width 953 height 0
click at [501, 466] on div "Sinematik Selesai 8 Pembantu Membantu Ulangi Memuat..." at bounding box center [476, 259] width 953 height 518
click at [617, 365] on div "Sinematik Selesai 8 Pembantu Membantu Ulangi Selanjutnya" at bounding box center [476, 259] width 953 height 518
click at [566, 291] on button "Selanjutnya" at bounding box center [535, 297] width 105 height 26
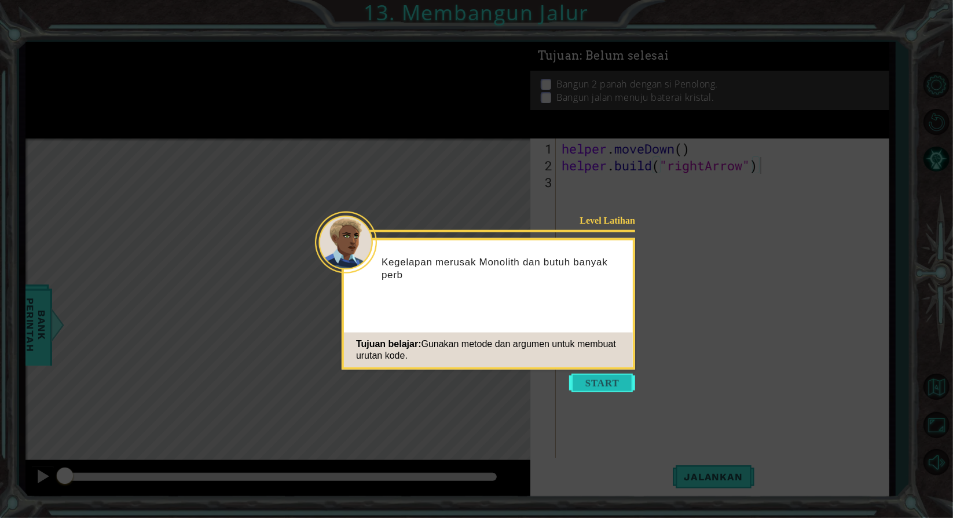
click at [621, 383] on button "Start" at bounding box center [602, 382] width 66 height 19
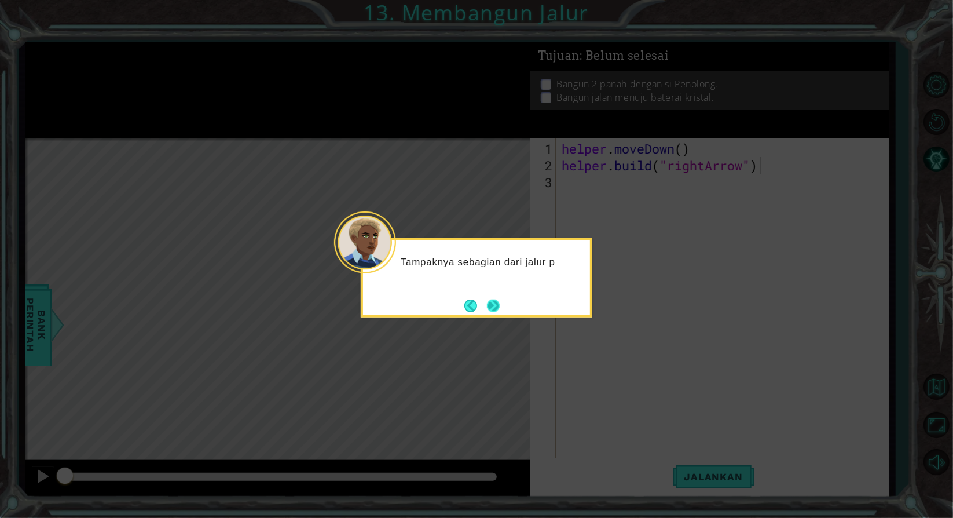
click at [492, 303] on button "Next" at bounding box center [493, 305] width 13 height 13
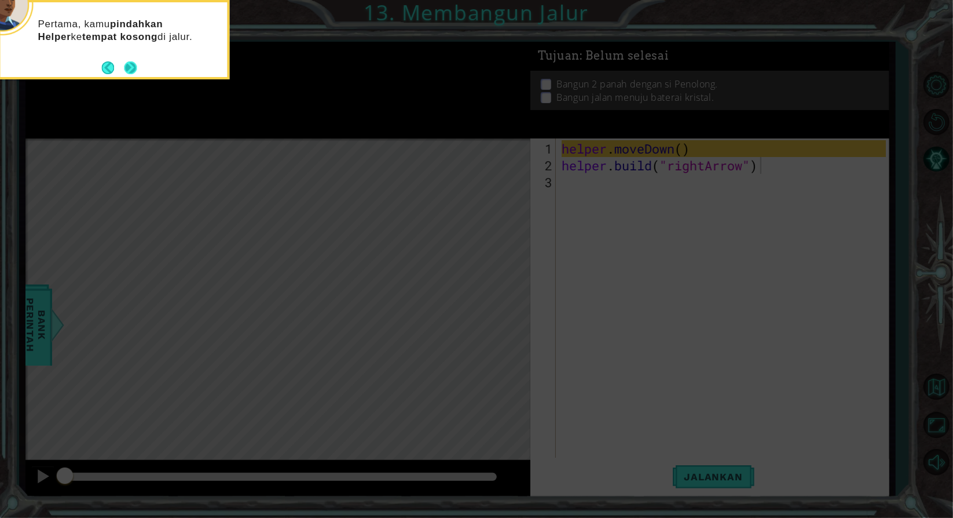
click at [135, 62] on button "Next" at bounding box center [131, 68] width 20 height 20
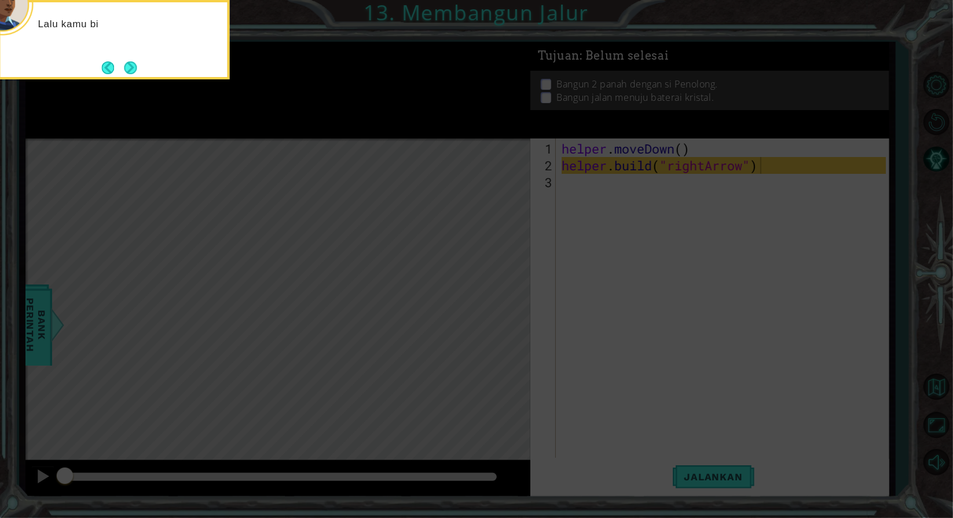
click at [135, 62] on button "Next" at bounding box center [130, 67] width 13 height 13
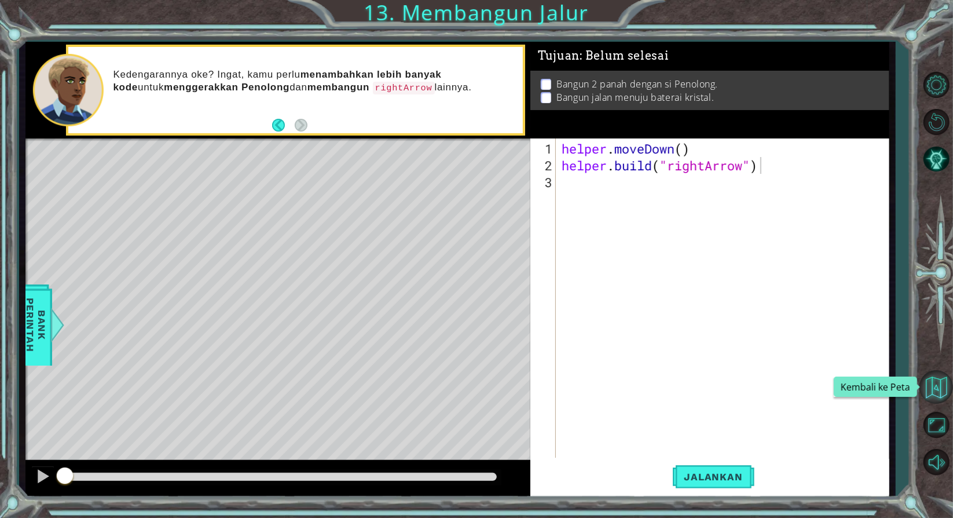
click at [933, 390] on button "Kembali ke Peta" at bounding box center [936, 387] width 34 height 34
